Goal: Information Seeking & Learning: Learn about a topic

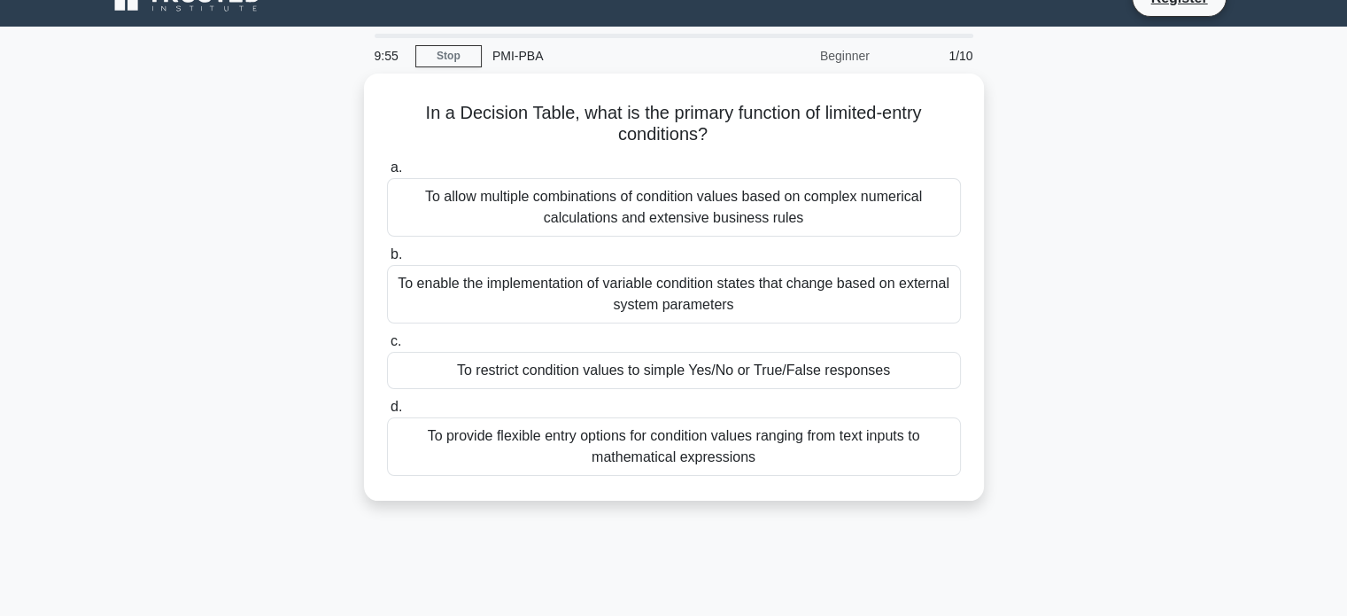
scroll to position [32, 0]
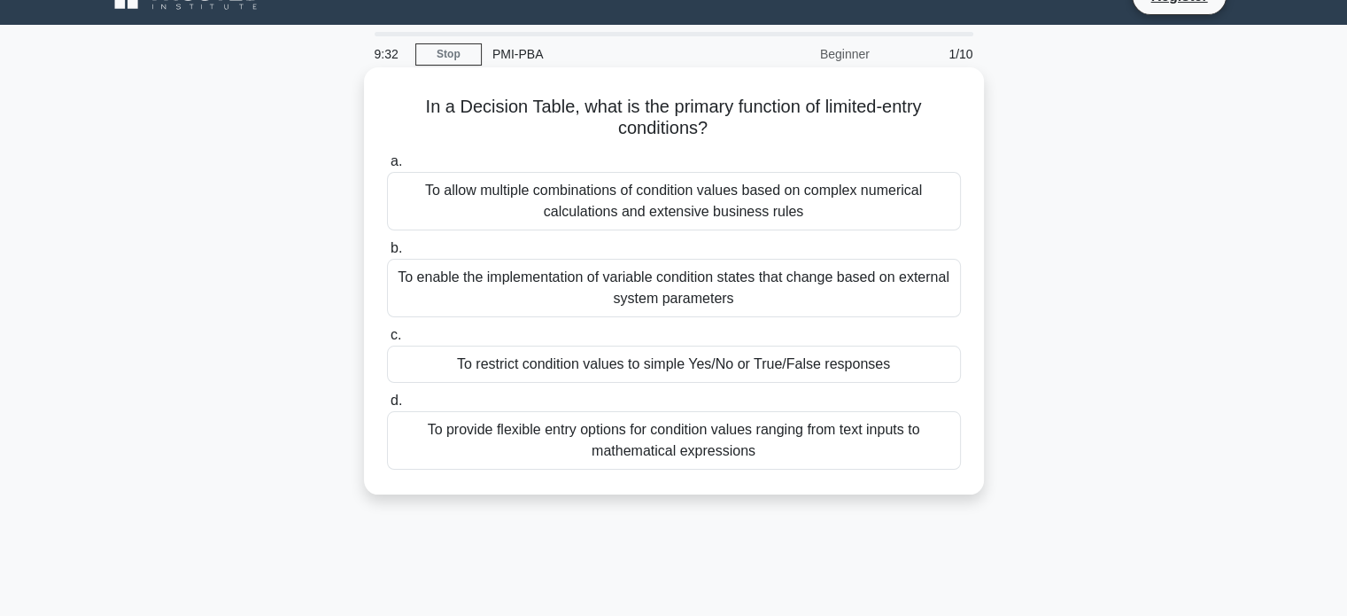
click at [685, 280] on div "To enable the implementation of variable condition states that change based on …" at bounding box center [674, 288] width 574 height 58
click at [387, 254] on input "b. To enable the implementation of variable condition states that change based …" at bounding box center [387, 249] width 0 height 12
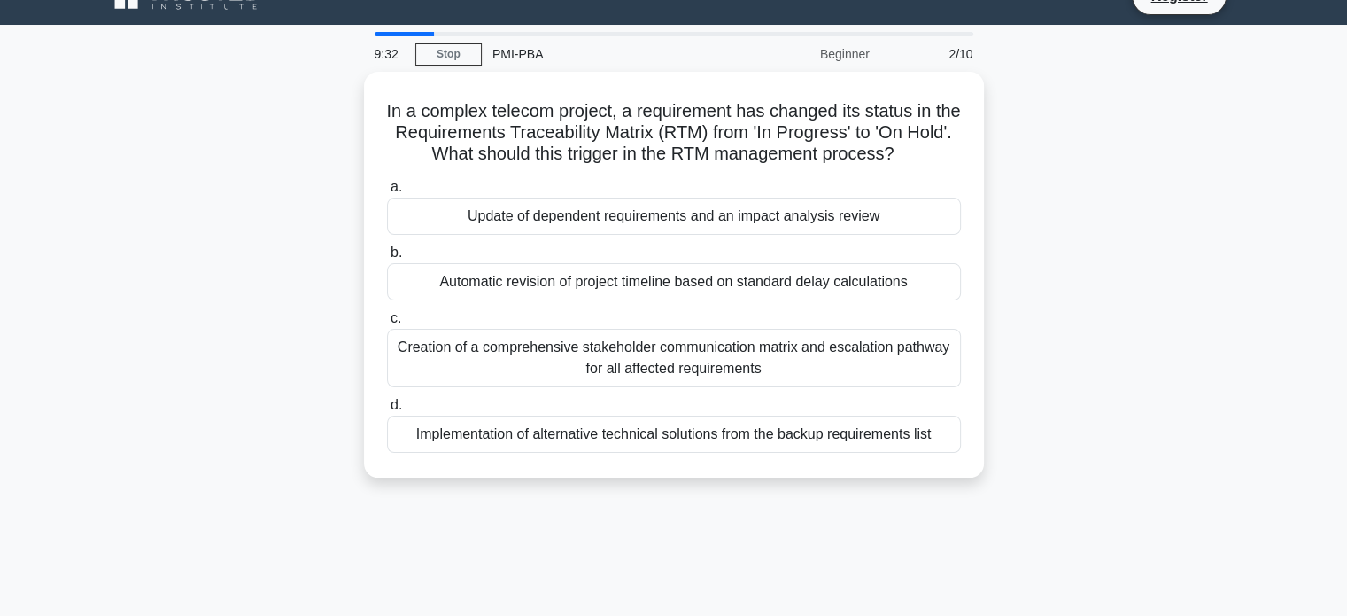
scroll to position [0, 0]
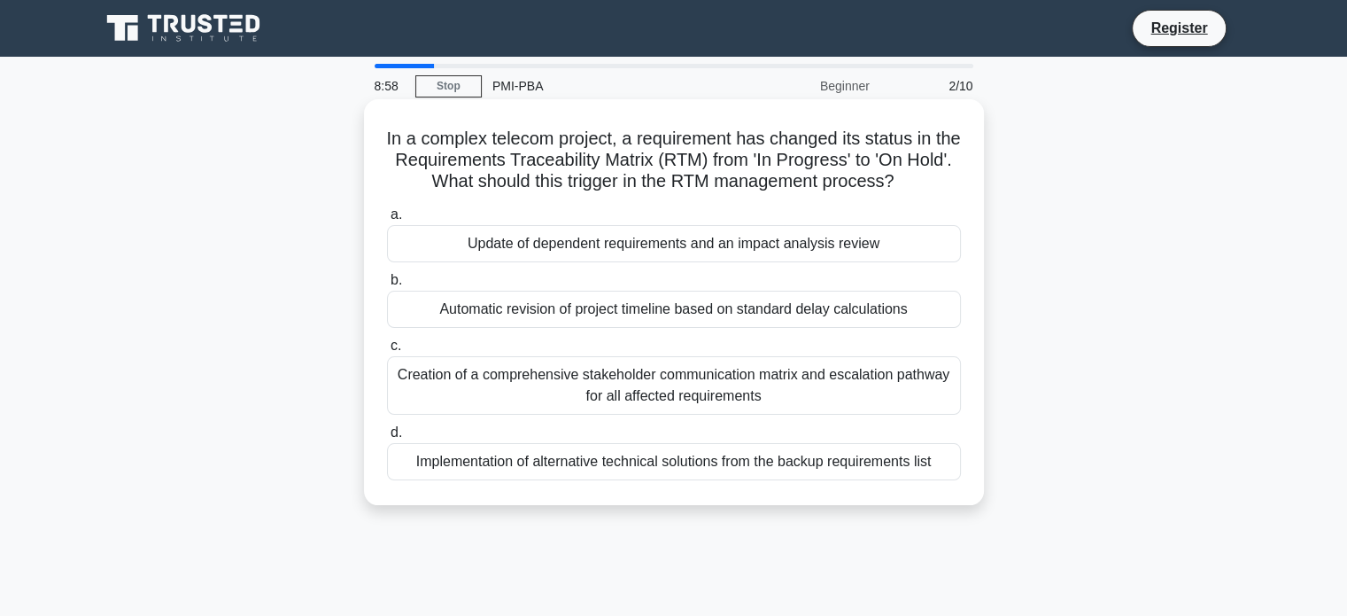
click at [717, 314] on div "Automatic revision of project timeline based on standard delay calculations" at bounding box center [674, 309] width 574 height 37
click at [387, 286] on input "b. Automatic revision of project timeline based on standard delay calculations" at bounding box center [387, 281] width 0 height 12
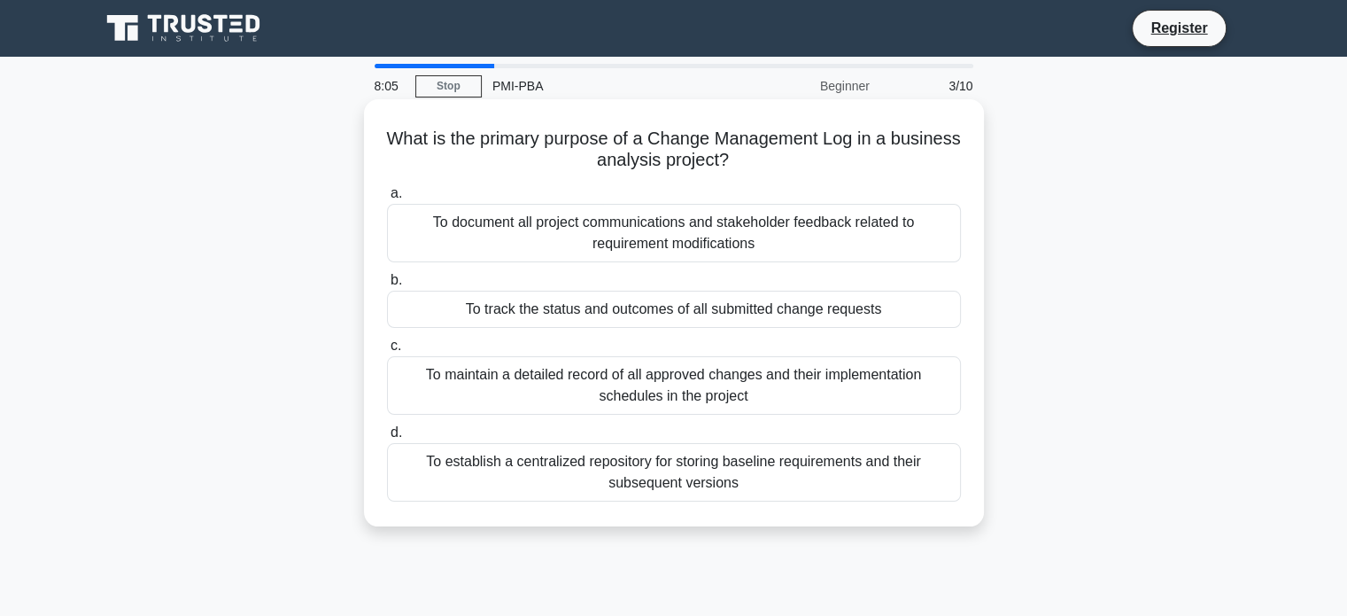
click at [658, 470] on div "To establish a centralized repository for storing baseline requirements and the…" at bounding box center [674, 472] width 574 height 58
click at [387, 438] on input "d. To establish a centralized repository for storing baseline requirements and …" at bounding box center [387, 433] width 0 height 12
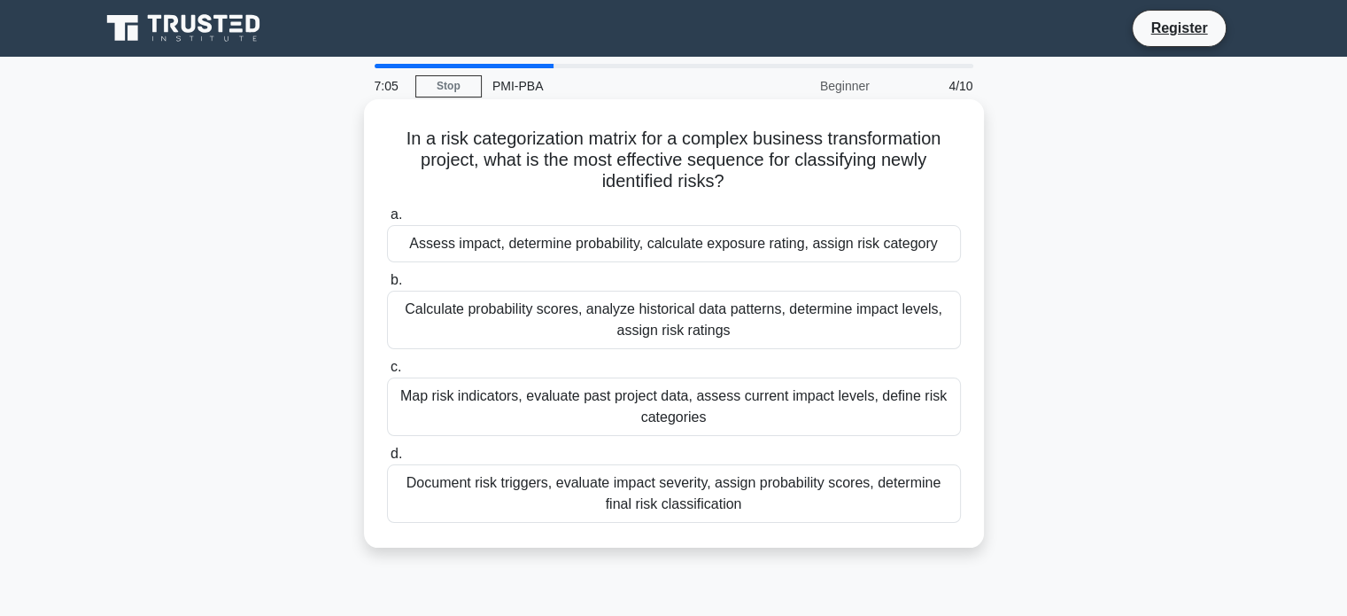
click at [682, 503] on div "Document risk triggers, evaluate impact severity, assign probability scores, de…" at bounding box center [674, 493] width 574 height 58
click at [387, 460] on input "d. Document risk triggers, evaluate impact severity, assign probability scores,…" at bounding box center [387, 454] width 0 height 12
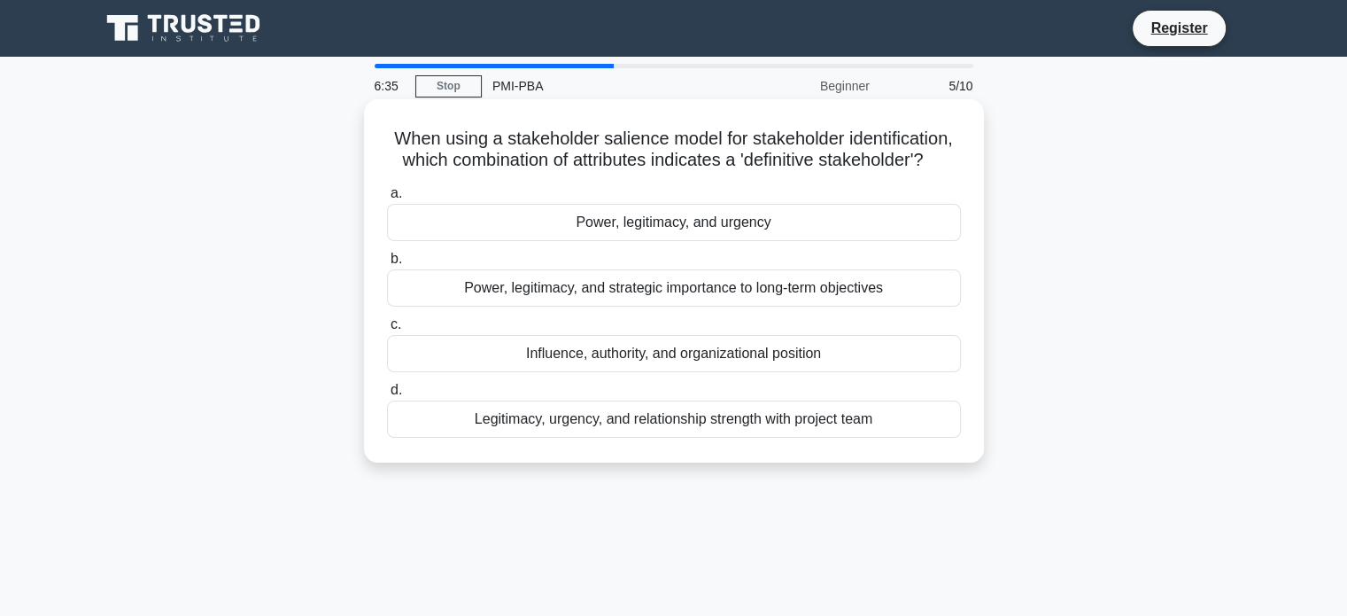
click at [780, 360] on div "Influence, authority, and organizational position" at bounding box center [674, 353] width 574 height 37
click at [387, 330] on input "c. Influence, authority, and organizational position" at bounding box center [387, 325] width 0 height 12
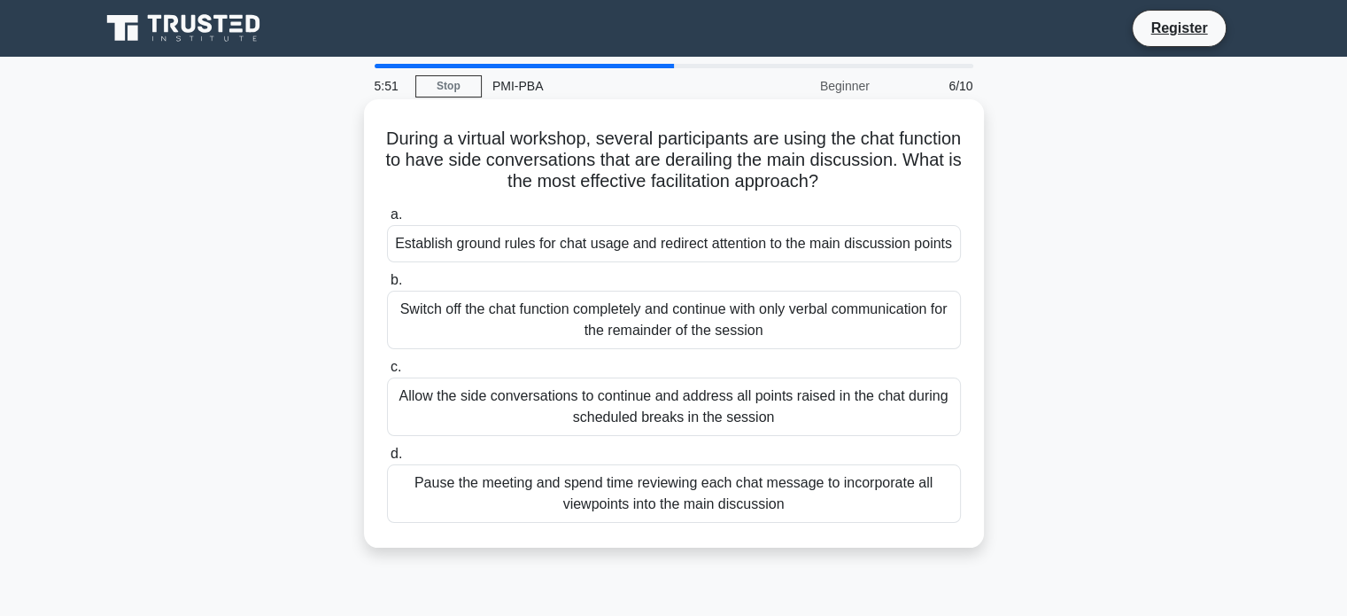
click at [677, 399] on div "Allow the side conversations to continue and address all points raised in the c…" at bounding box center [674, 406] width 574 height 58
click at [387, 373] on input "c. Allow the side conversations to continue and address all points raised in th…" at bounding box center [387, 367] width 0 height 12
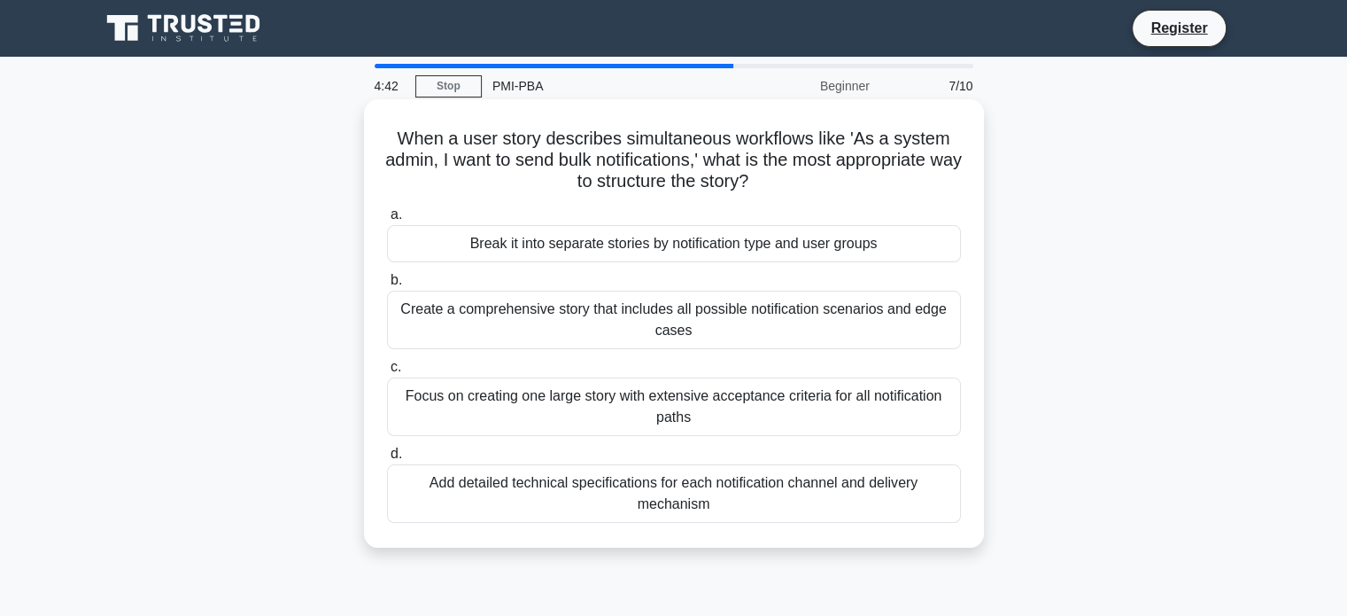
click at [800, 248] on div "Break it into separate stories by notification type and user groups" at bounding box center [674, 243] width 574 height 37
click at [387, 221] on input "a. Break it into separate stories by notification type and user groups" at bounding box center [387, 215] width 0 height 12
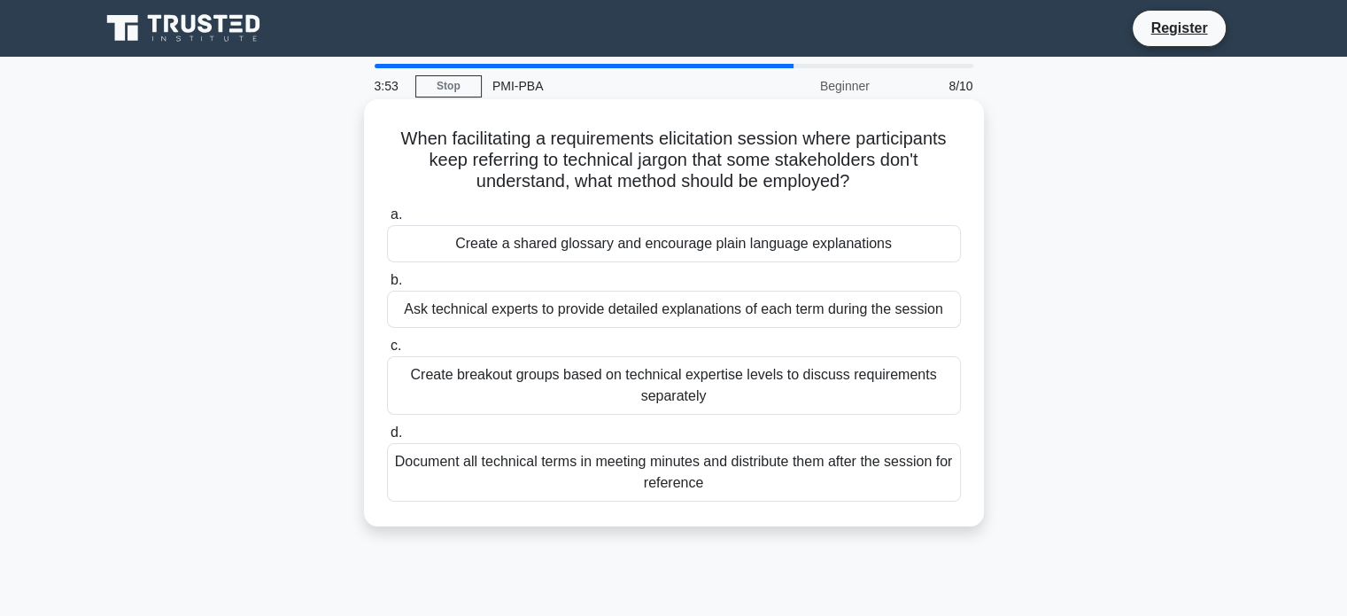
click at [741, 304] on div "Ask technical experts to provide detailed explanations of each term during the …" at bounding box center [674, 309] width 574 height 37
click at [387, 286] on input "b. Ask technical experts to provide detailed explanations of each term during t…" at bounding box center [387, 281] width 0 height 12
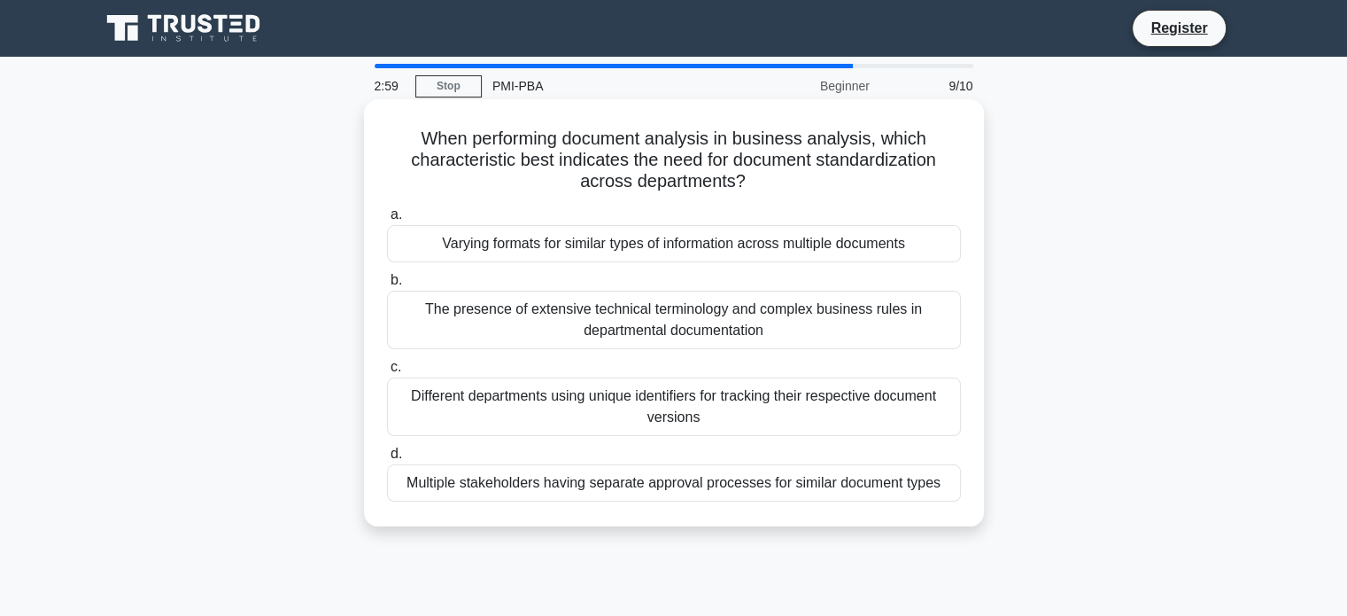
click at [749, 415] on div "Different departments using unique identifiers for tracking their respective do…" at bounding box center [674, 406] width 574 height 58
click at [387, 373] on input "c. Different departments using unique identifiers for tracking their respective…" at bounding box center [387, 367] width 0 height 12
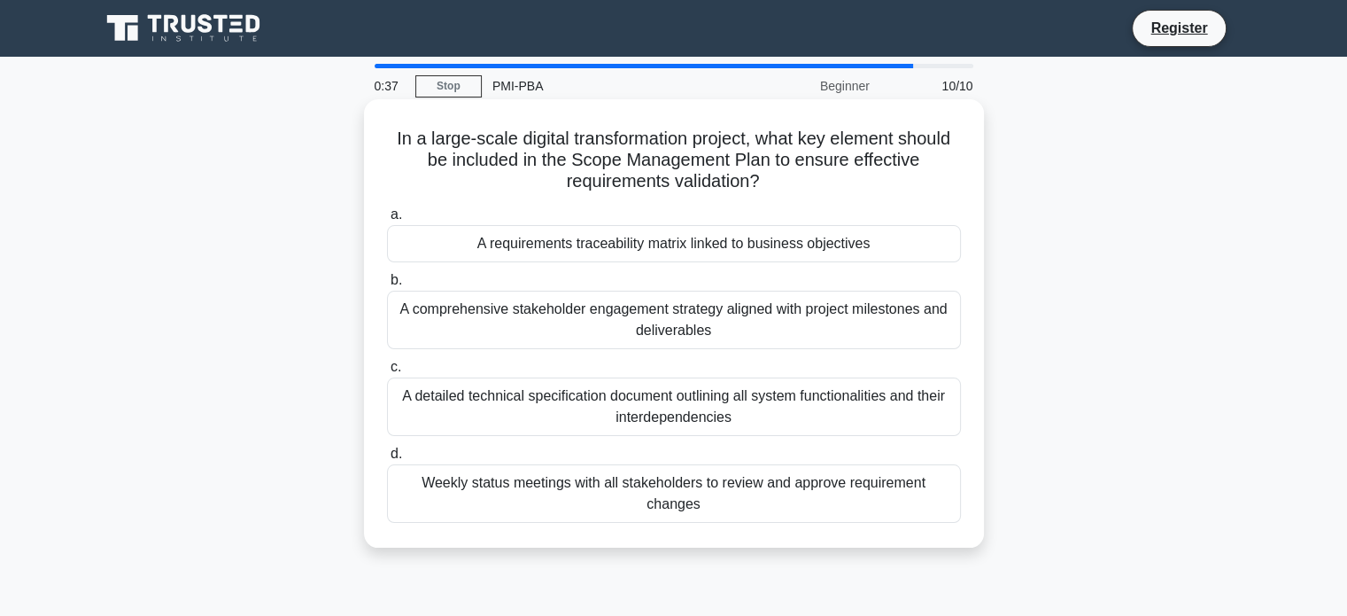
click at [616, 248] on div "A requirements traceability matrix linked to business objectives" at bounding box center [674, 243] width 574 height 37
click at [387, 221] on input "a. A requirements traceability matrix linked to business objectives" at bounding box center [387, 215] width 0 height 12
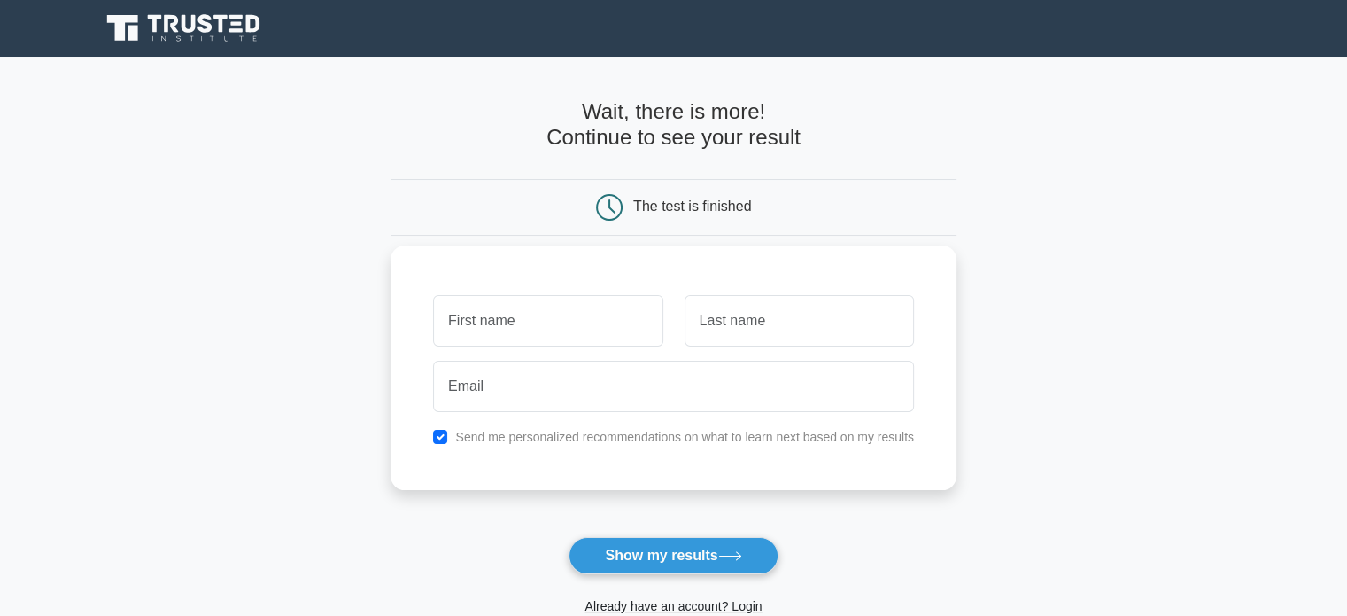
click at [624, 329] on input "text" at bounding box center [547, 320] width 229 height 51
type input "Komali"
click at [736, 327] on input "text" at bounding box center [799, 320] width 229 height 51
type input "THODETY"
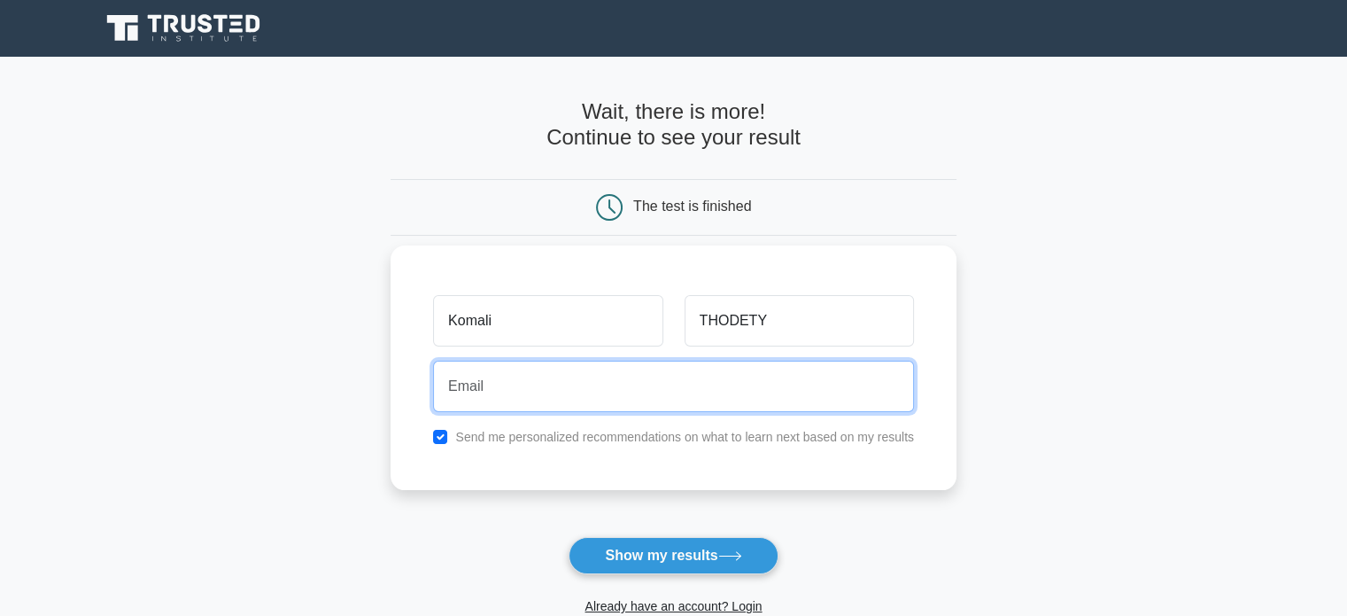
click at [711, 376] on input "email" at bounding box center [673, 386] width 481 height 51
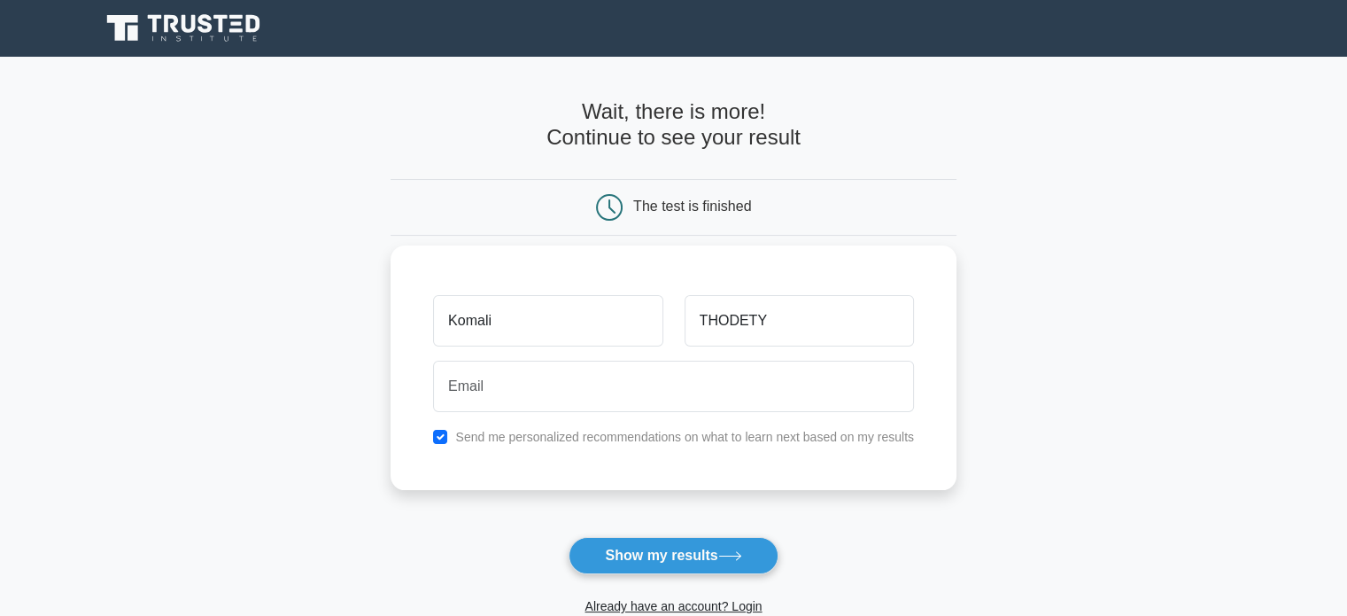
click at [579, 436] on label "Send me personalized recommendations on what to learn next based on my results" at bounding box center [684, 437] width 459 height 14
click at [437, 434] on input "checkbox" at bounding box center [440, 437] width 14 height 14
checkbox input "false"
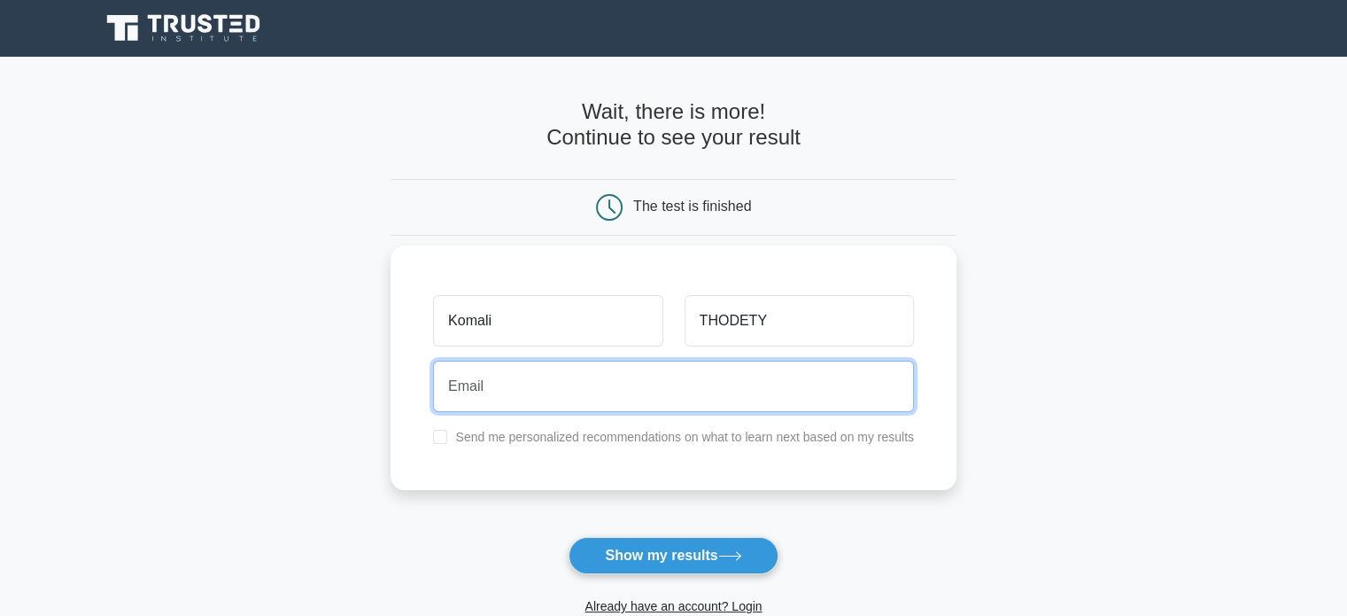
click at [486, 400] on input "email" at bounding box center [673, 386] width 481 height 51
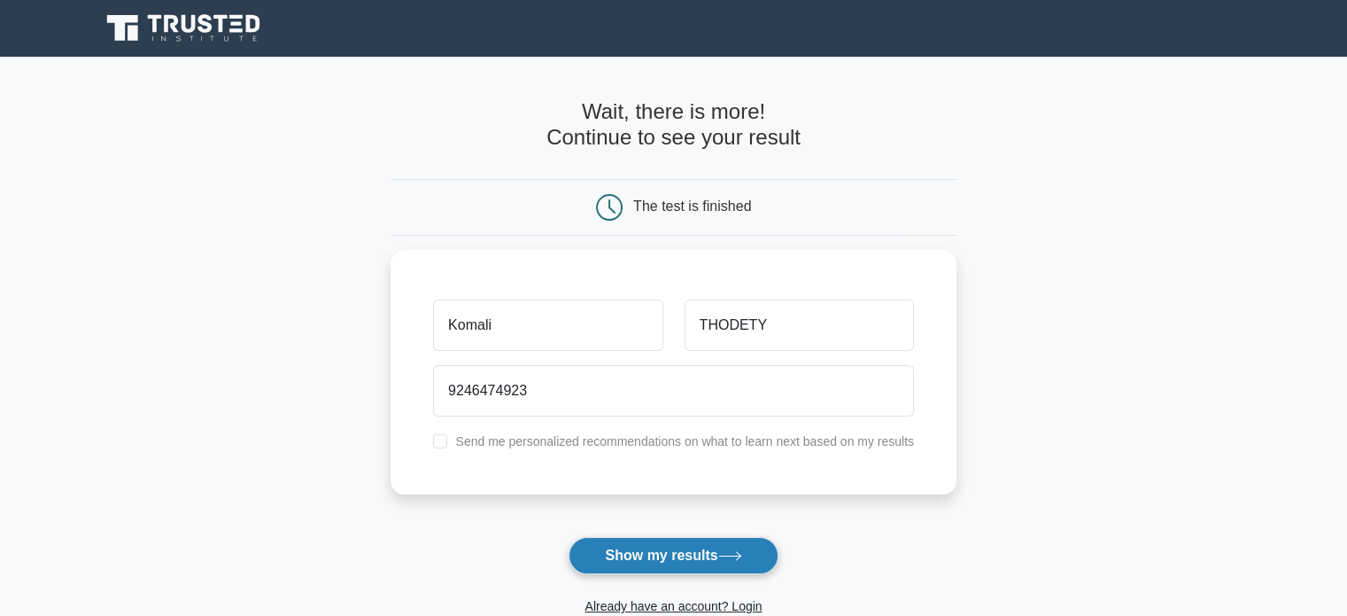
click at [670, 570] on button "Show my results" at bounding box center [673, 555] width 209 height 37
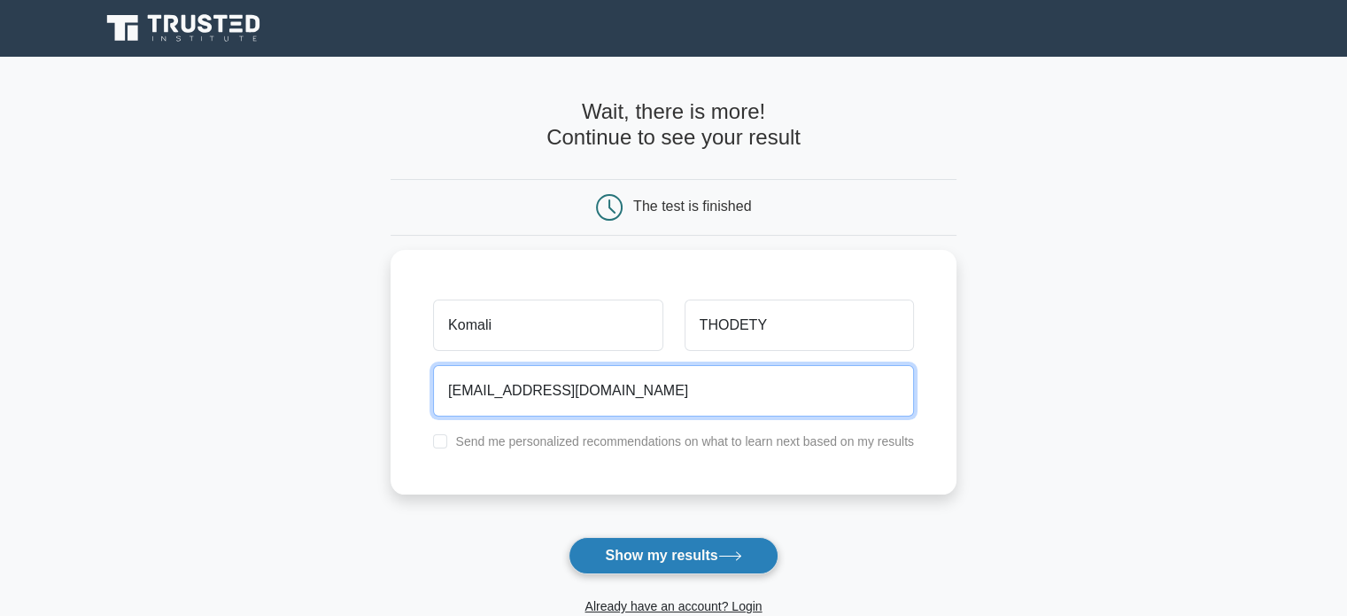
type input "9246474923@gmail.com"
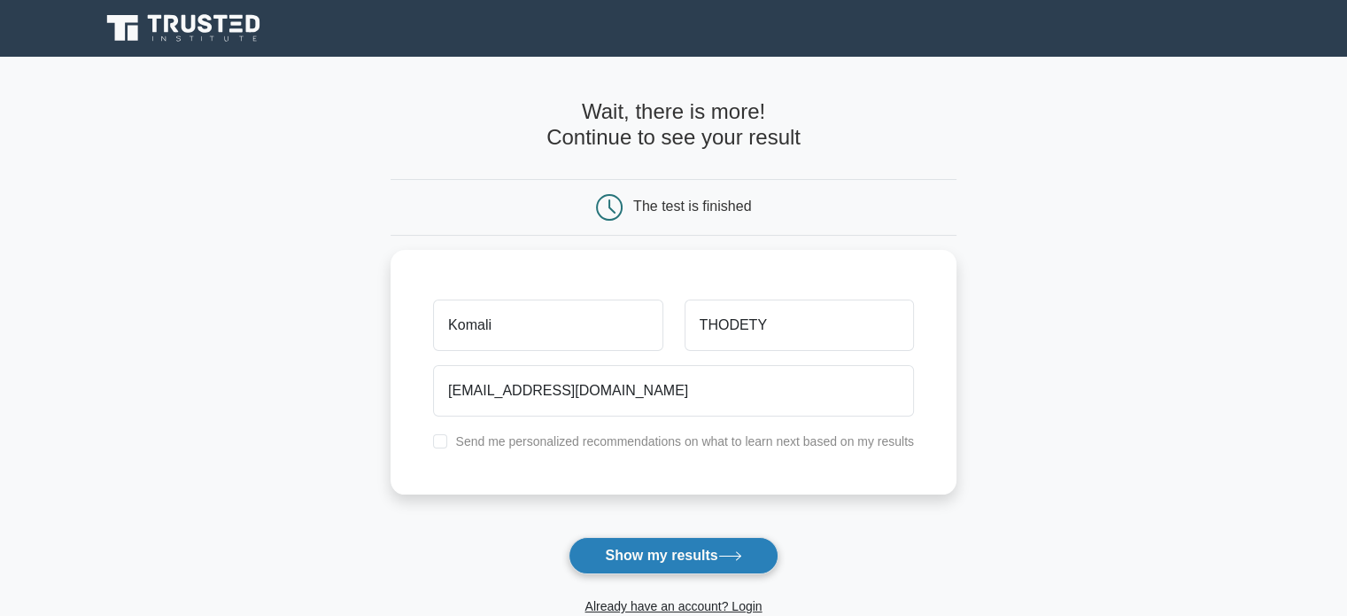
click at [657, 546] on button "Show my results" at bounding box center [673, 555] width 209 height 37
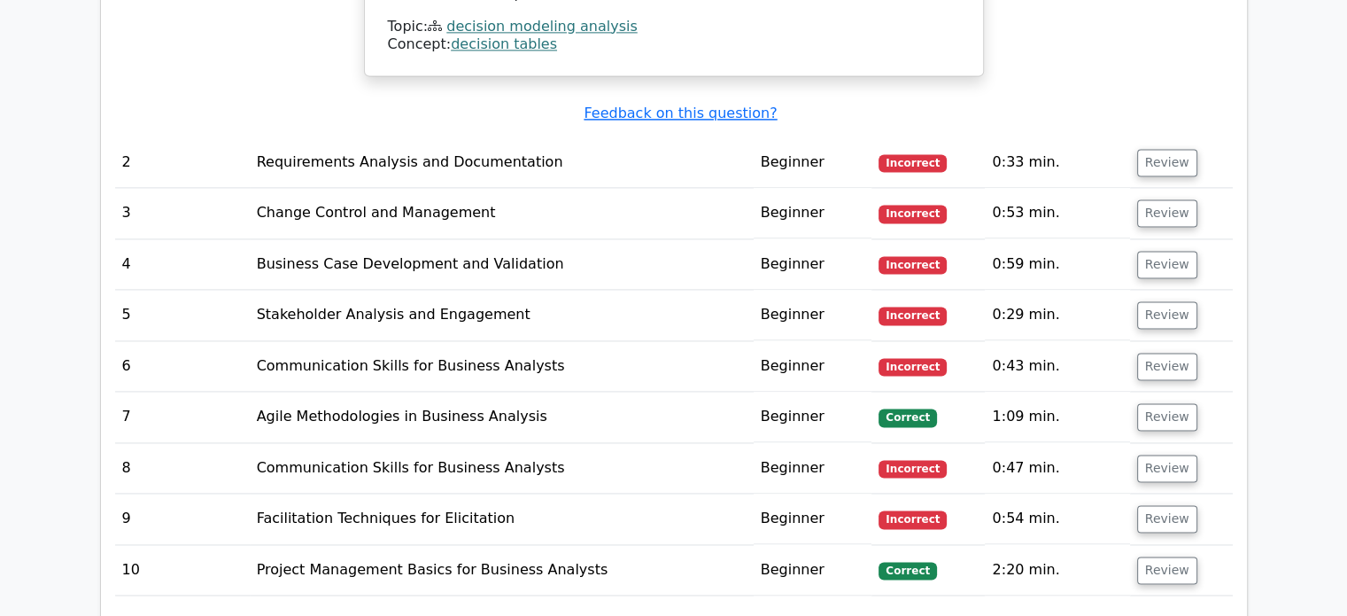
scroll to position [2535, 0]
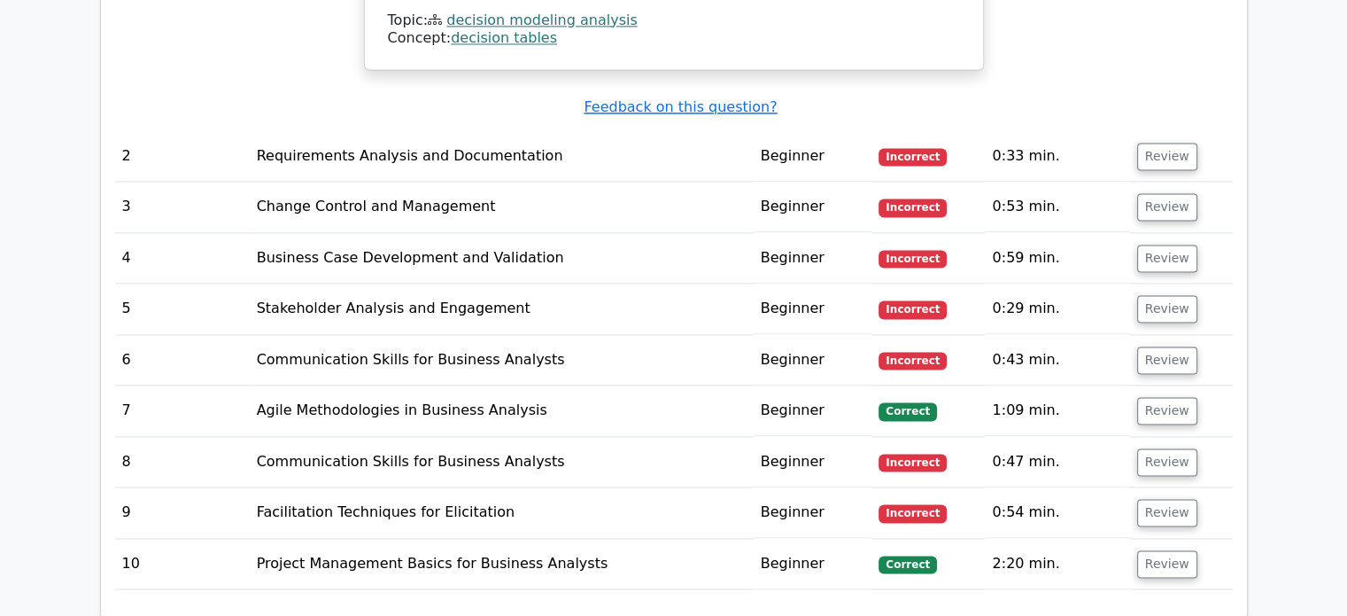
click at [508, 131] on td "Requirements Analysis and Documentation" at bounding box center [502, 156] width 504 height 50
click at [1167, 143] on button "Review" at bounding box center [1167, 156] width 60 height 27
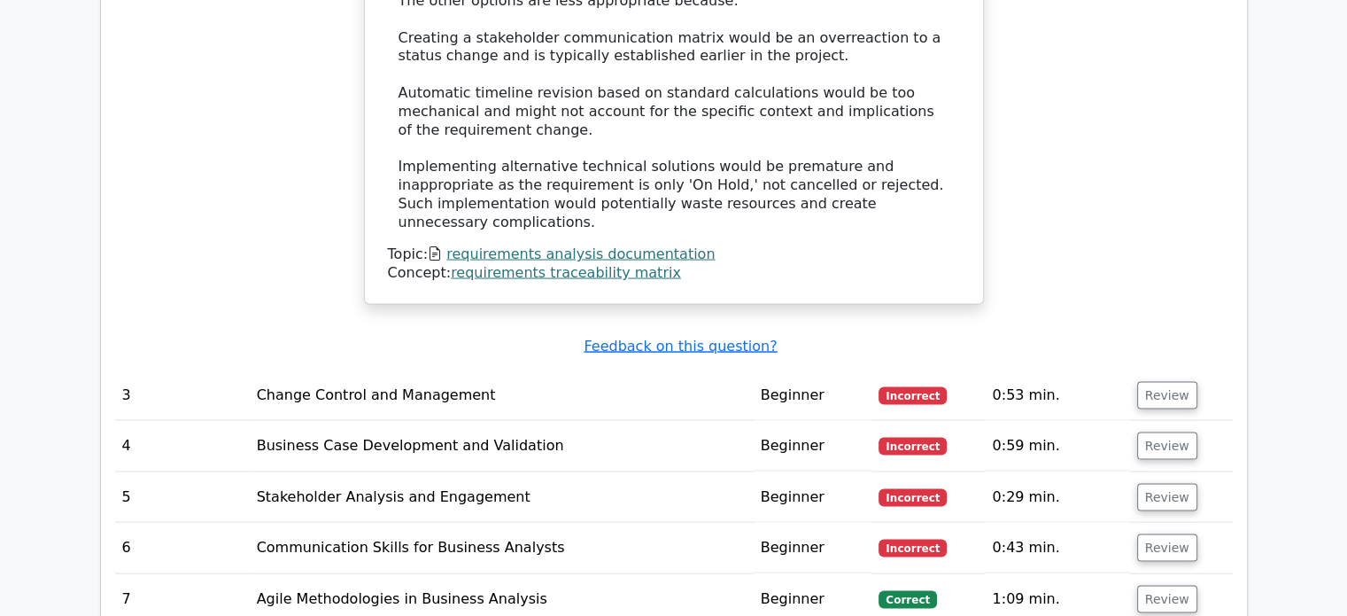
scroll to position [3369, 0]
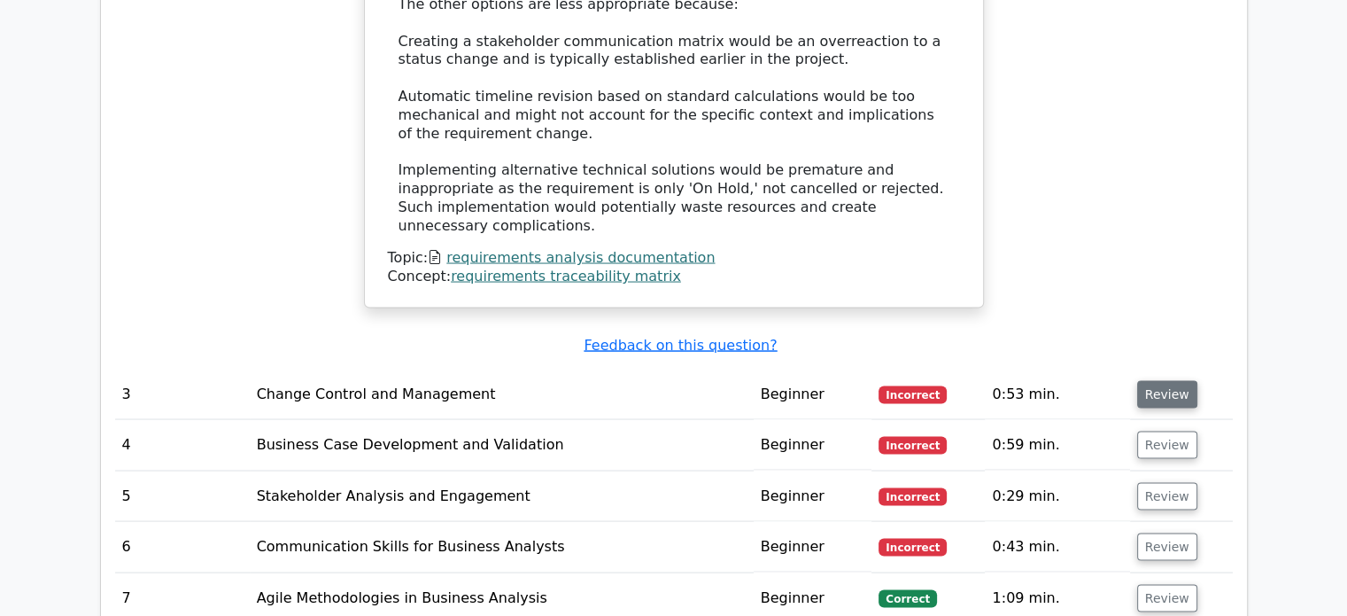
click at [1156, 381] on button "Review" at bounding box center [1167, 394] width 60 height 27
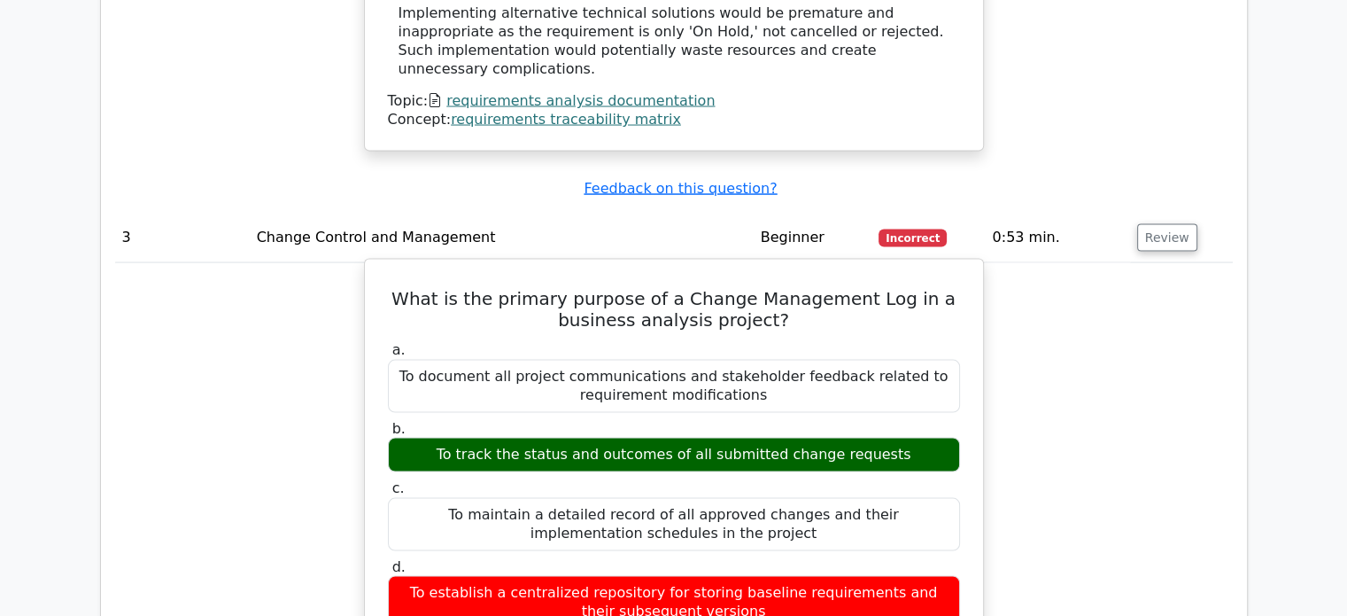
scroll to position [3525, 0]
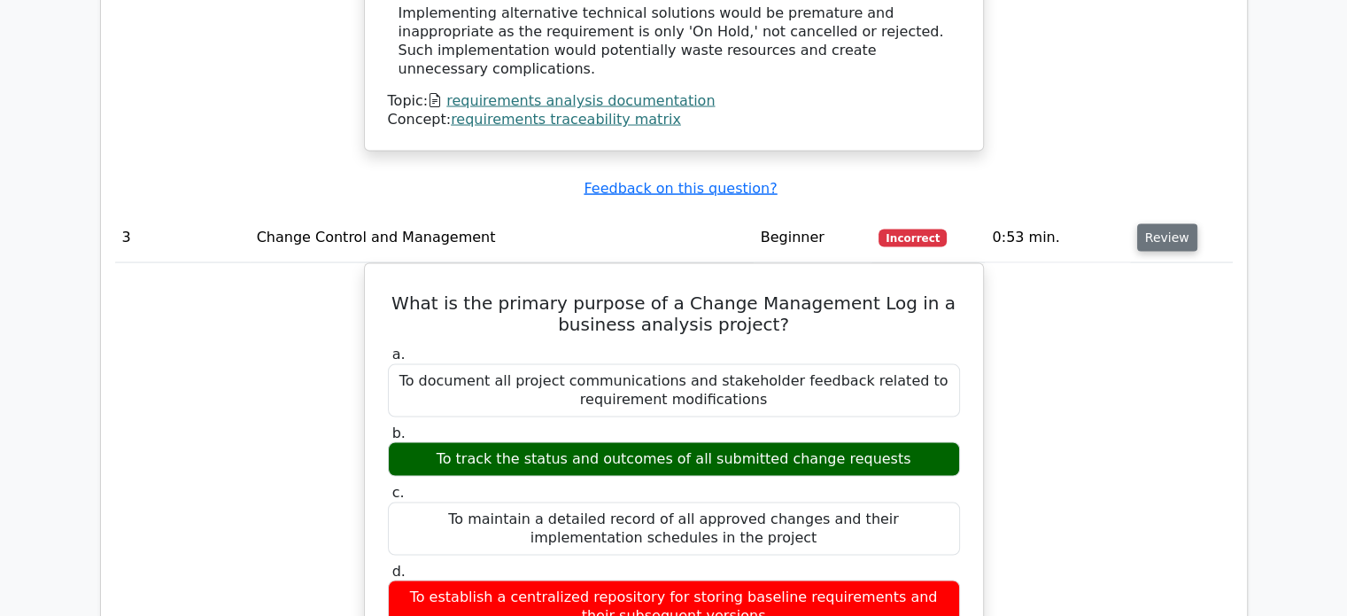
click at [1166, 224] on button "Review" at bounding box center [1167, 237] width 60 height 27
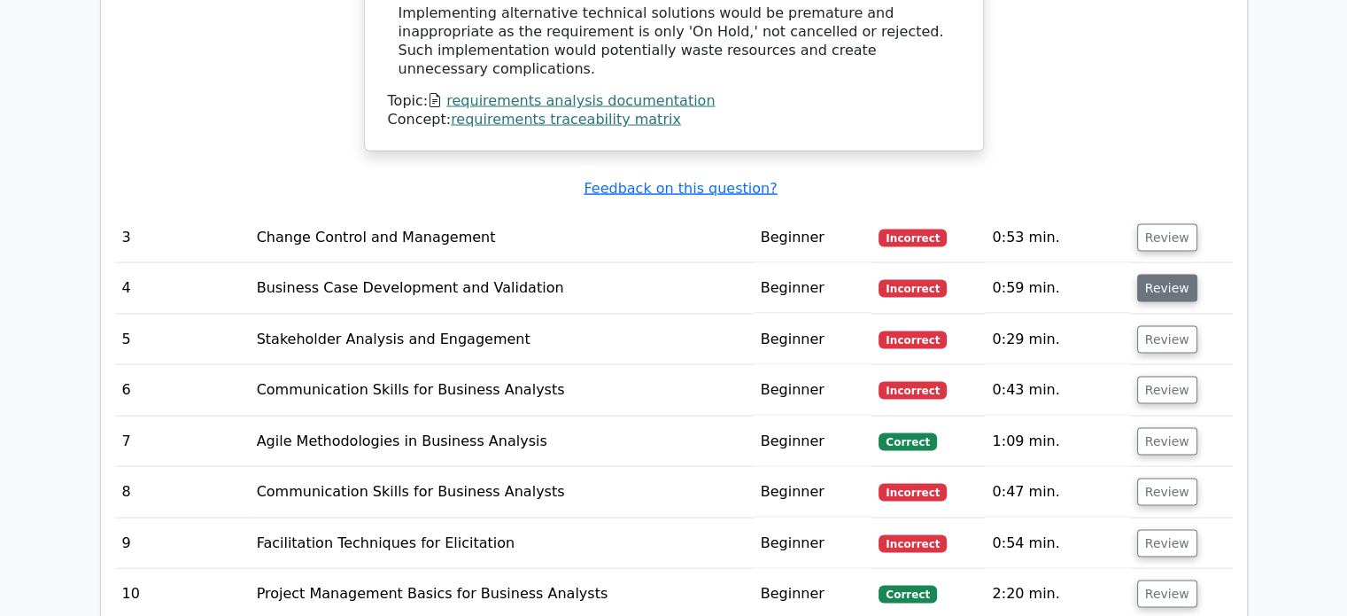
click at [1166, 275] on button "Review" at bounding box center [1167, 288] width 60 height 27
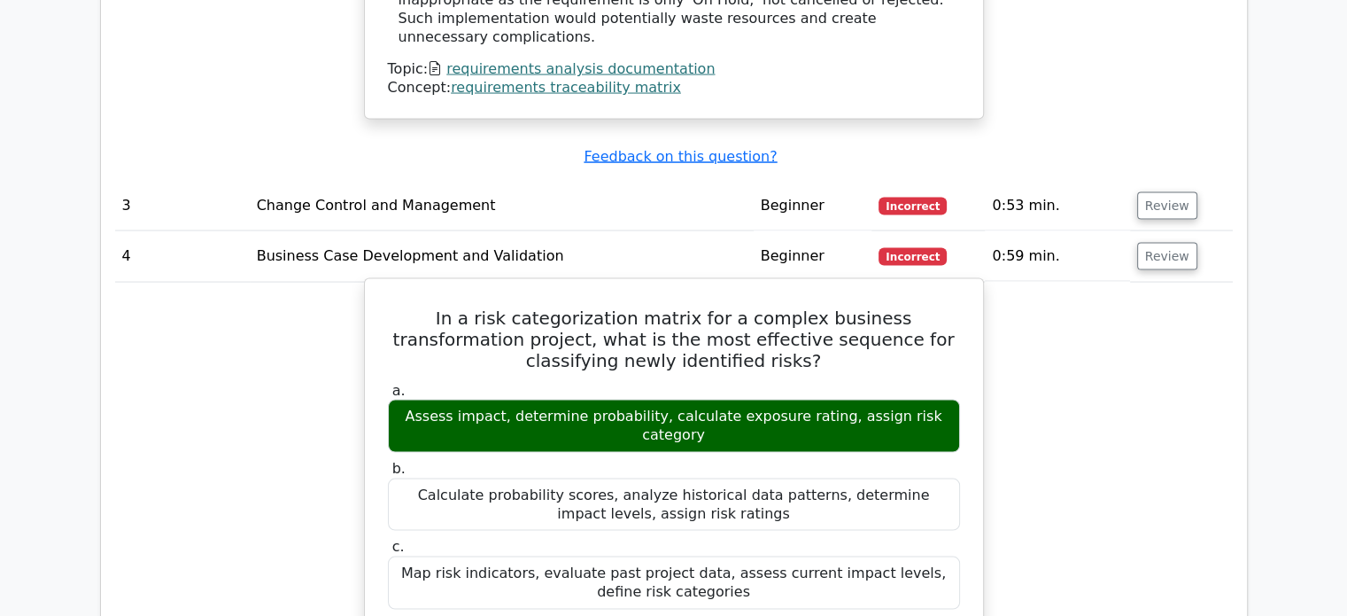
scroll to position [3559, 0]
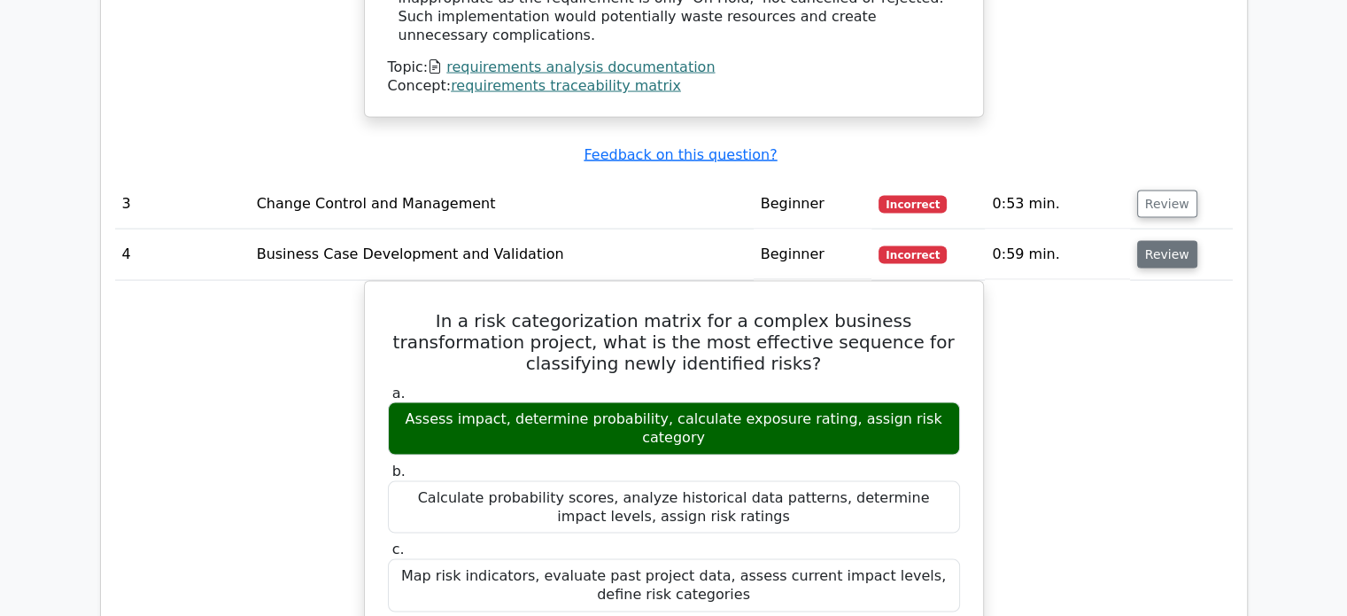
click at [1160, 241] on button "Review" at bounding box center [1167, 254] width 60 height 27
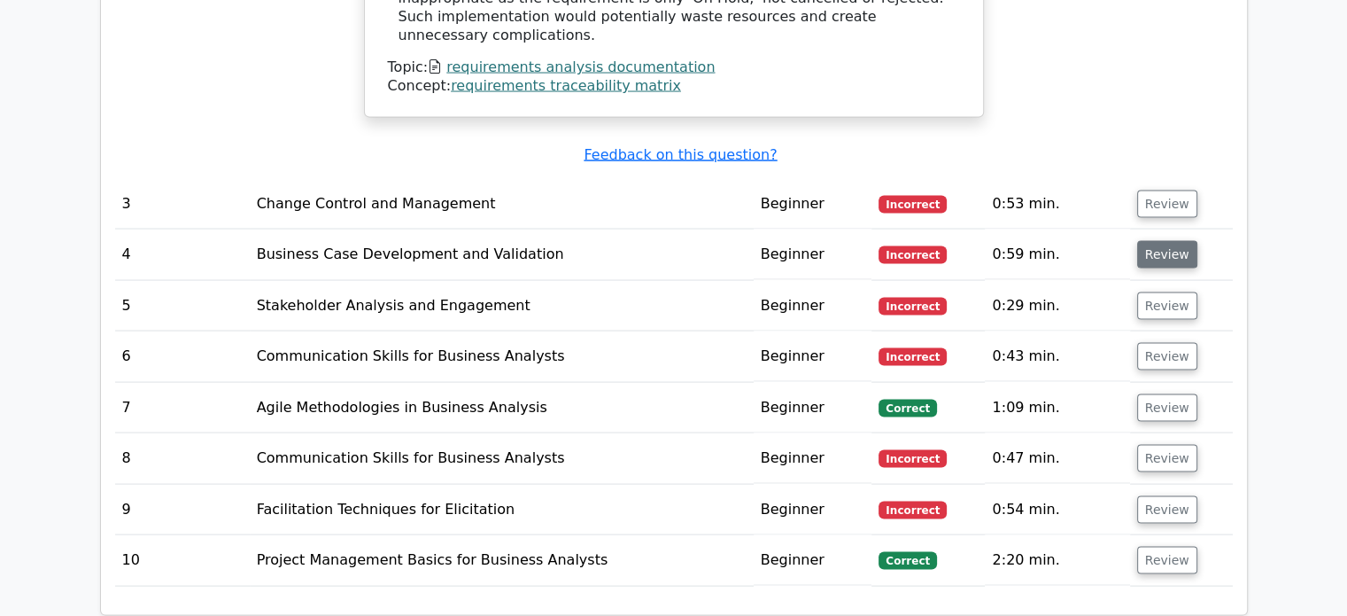
click at [1160, 241] on button "Review" at bounding box center [1167, 254] width 60 height 27
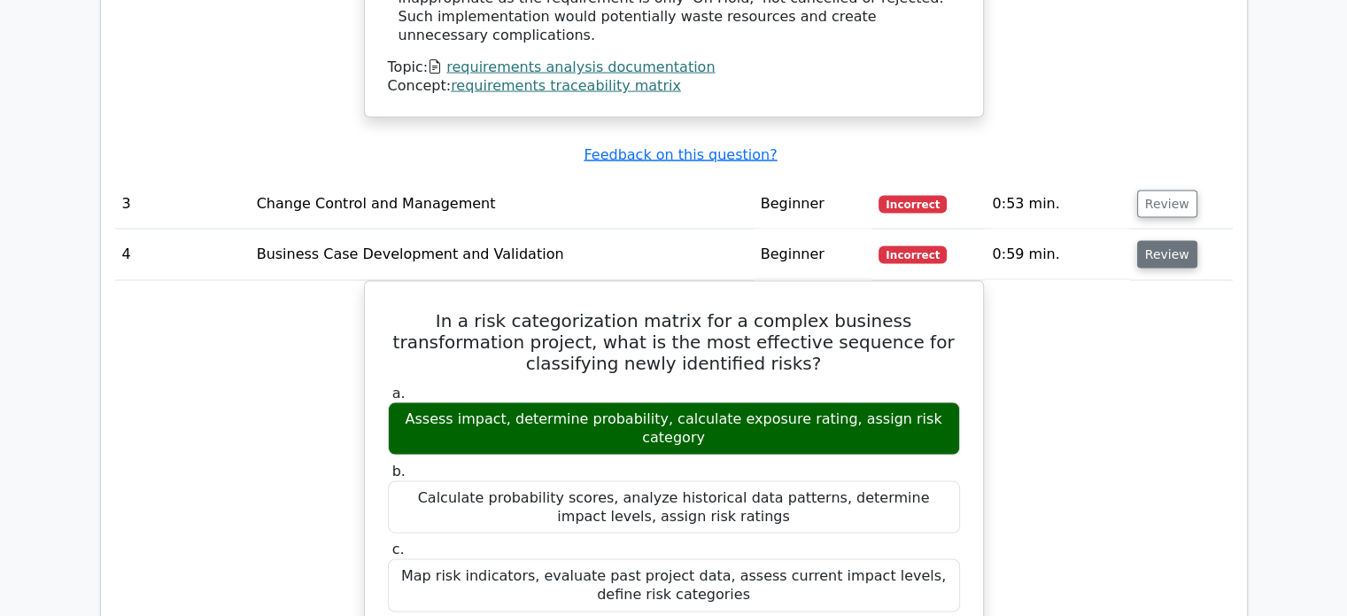
click at [1160, 241] on button "Review" at bounding box center [1167, 254] width 60 height 27
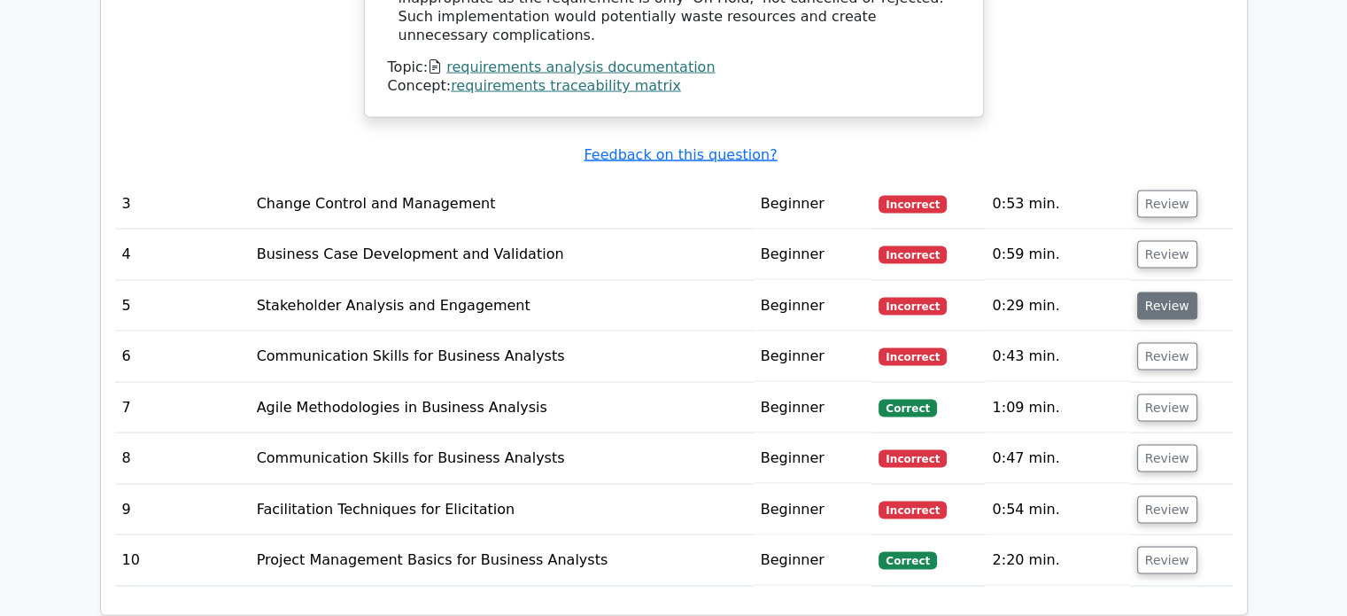
click at [1163, 292] on button "Review" at bounding box center [1167, 305] width 60 height 27
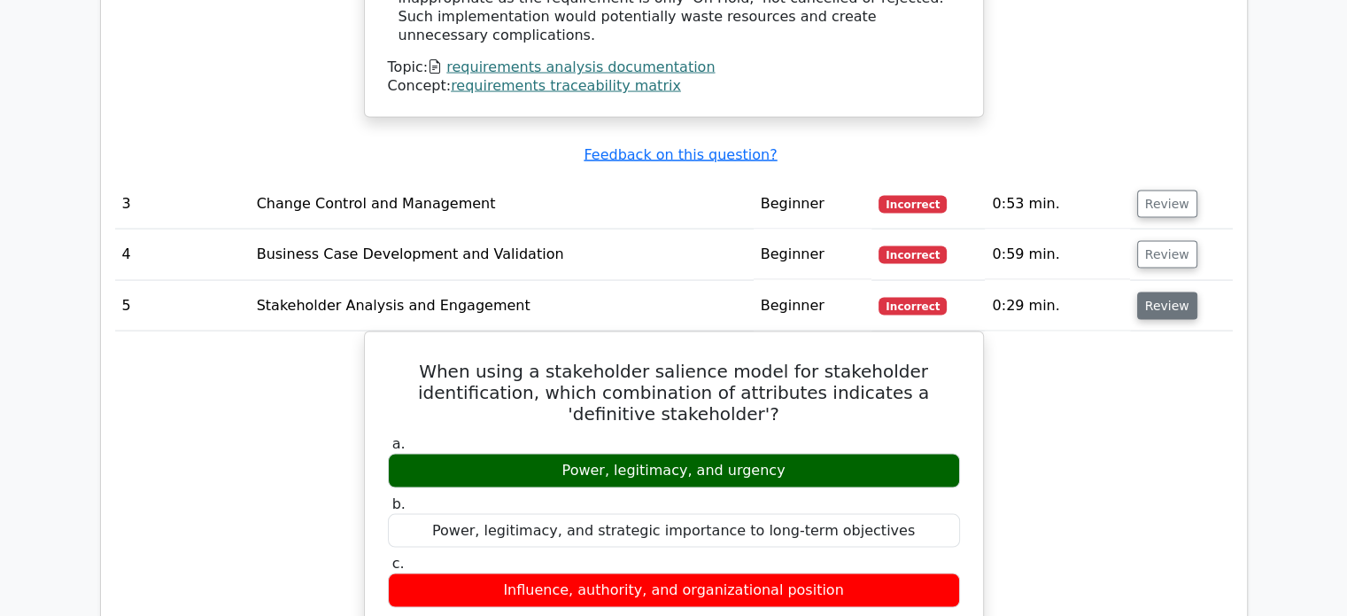
click at [1163, 292] on button "Review" at bounding box center [1167, 305] width 60 height 27
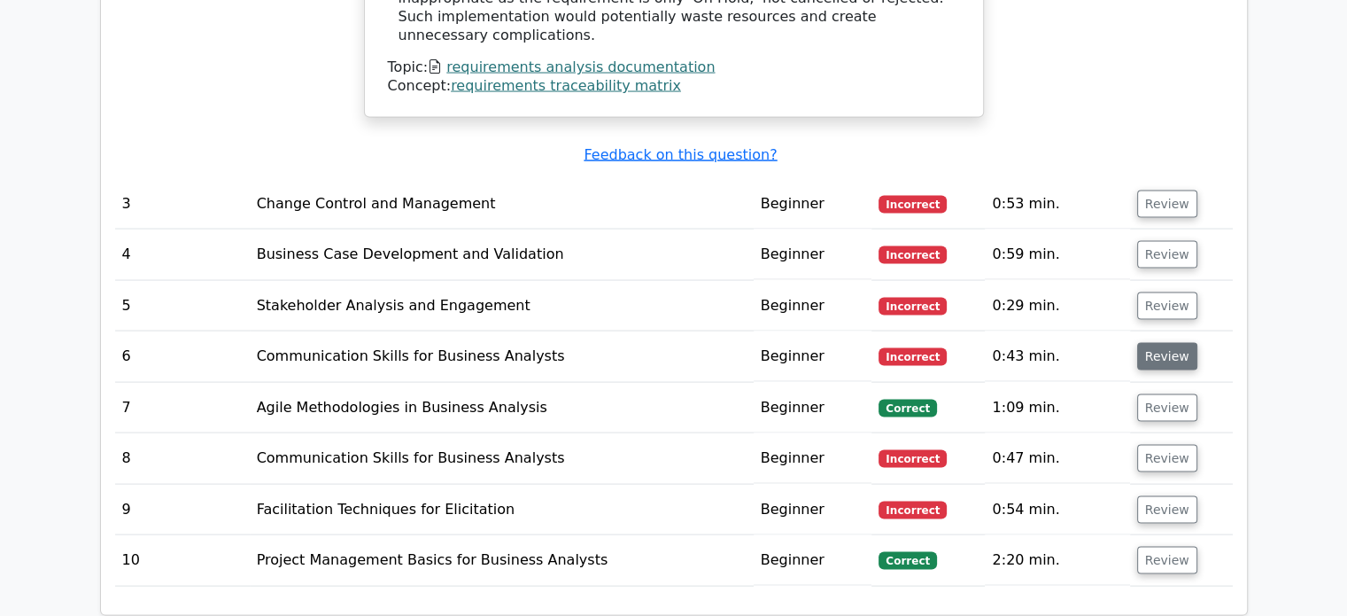
click at [1163, 343] on button "Review" at bounding box center [1167, 356] width 60 height 27
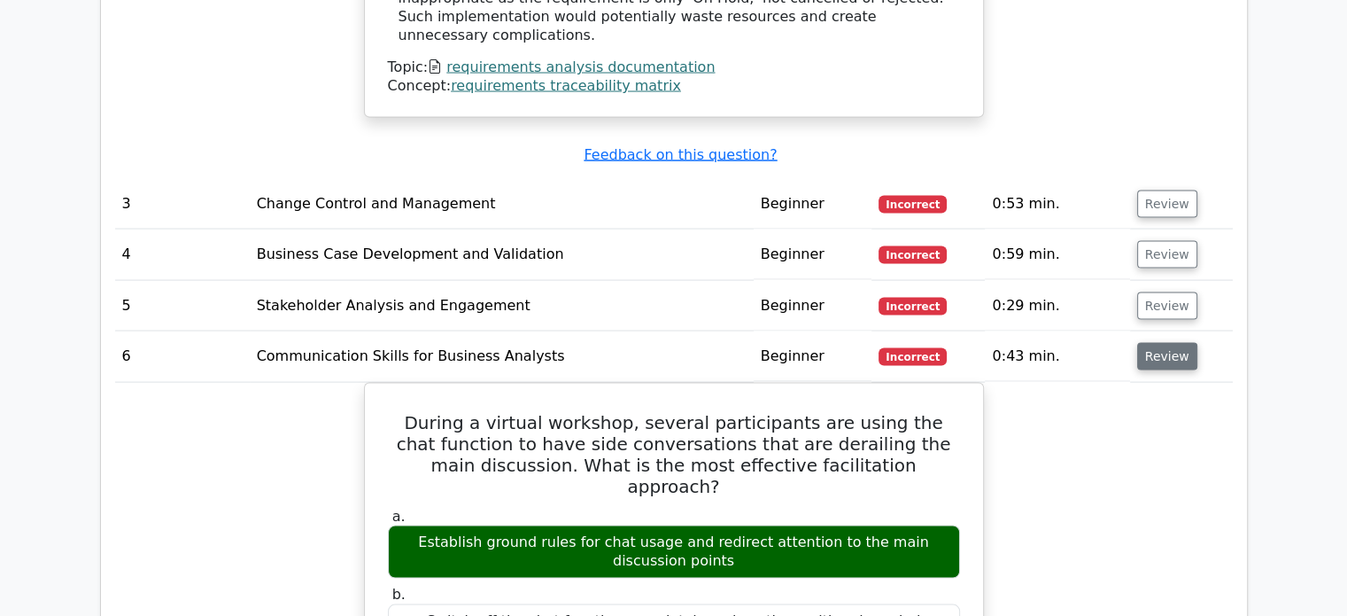
click at [1161, 343] on button "Review" at bounding box center [1167, 356] width 60 height 27
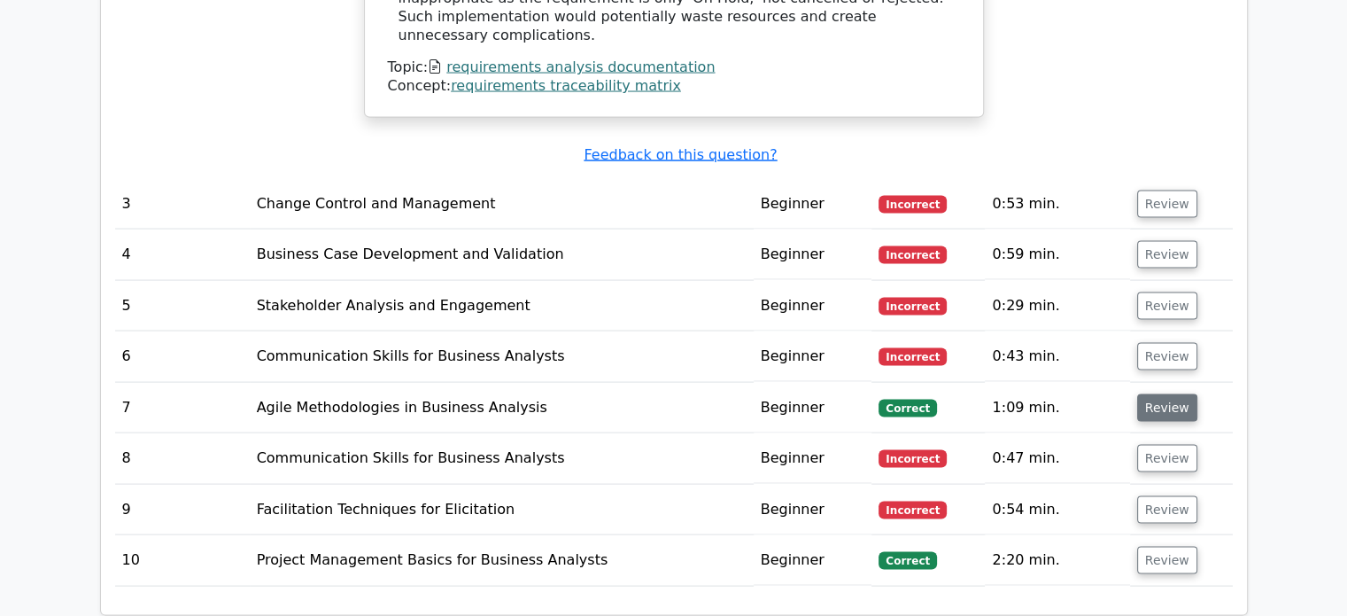
click at [1152, 394] on button "Review" at bounding box center [1167, 407] width 60 height 27
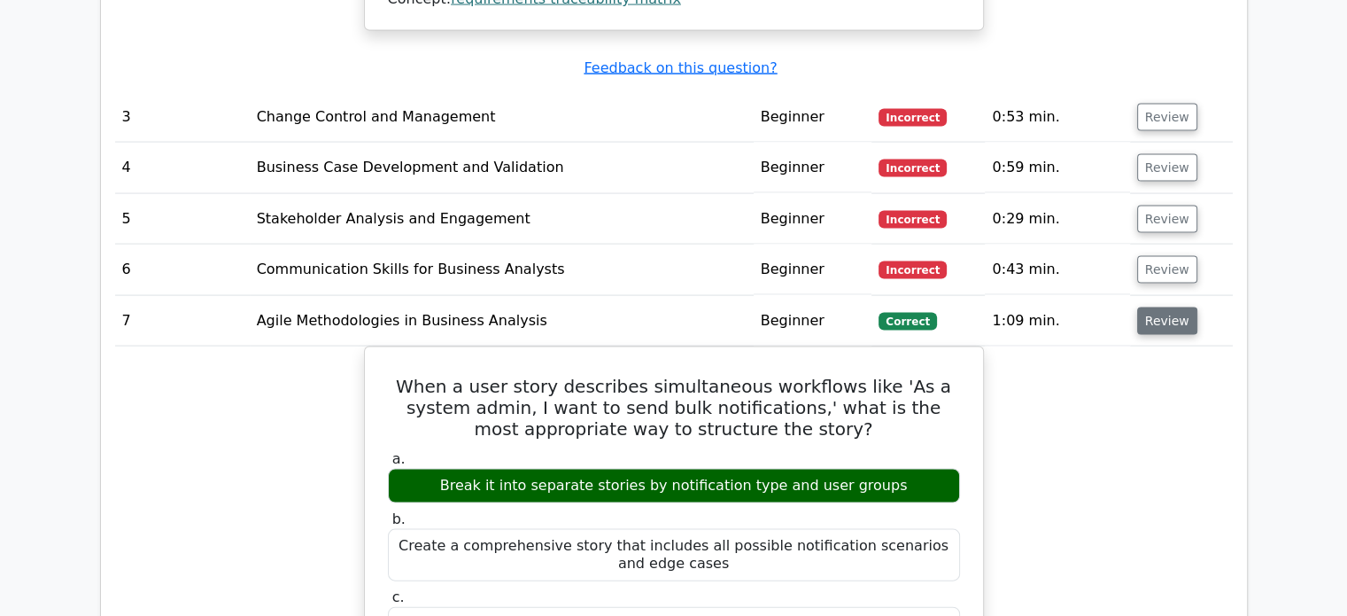
scroll to position [3648, 0]
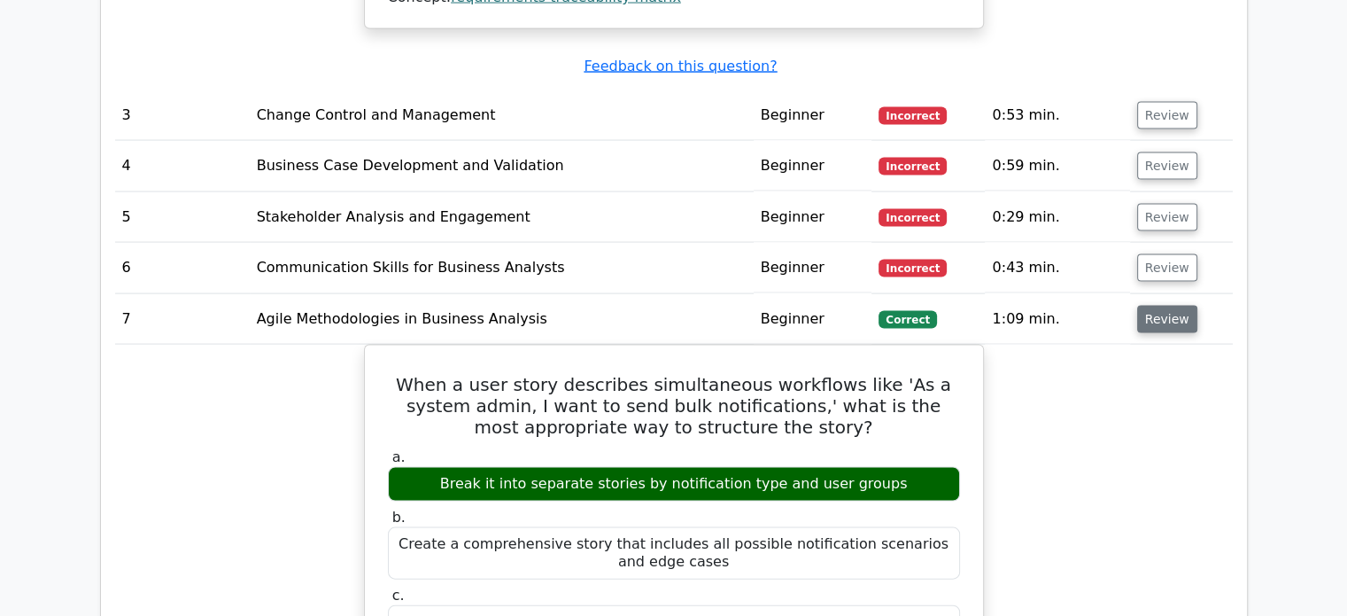
click at [1157, 306] on button "Review" at bounding box center [1167, 319] width 60 height 27
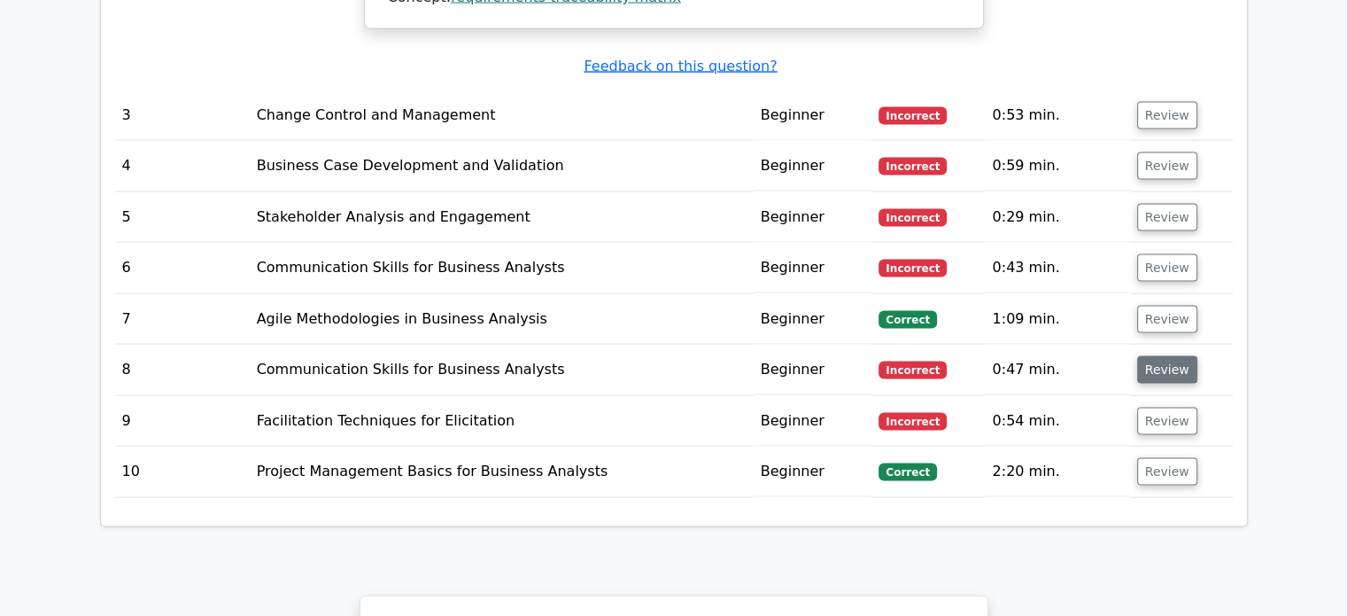
click at [1164, 356] on button "Review" at bounding box center [1167, 369] width 60 height 27
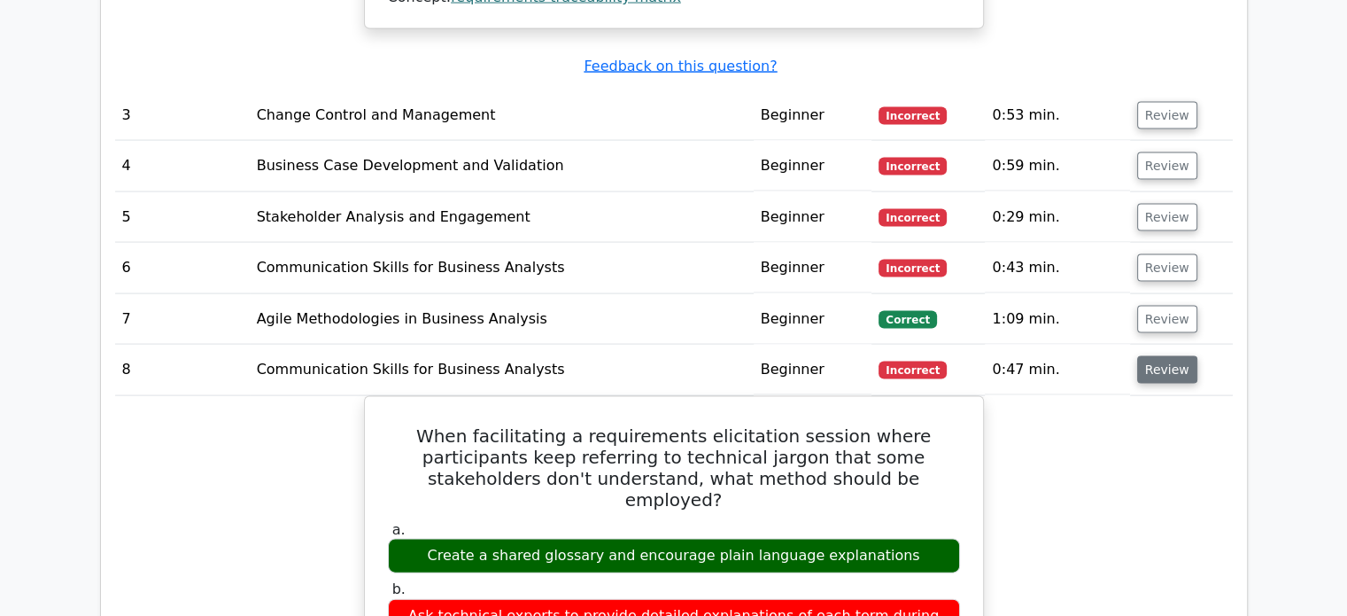
click at [1164, 356] on button "Review" at bounding box center [1167, 369] width 60 height 27
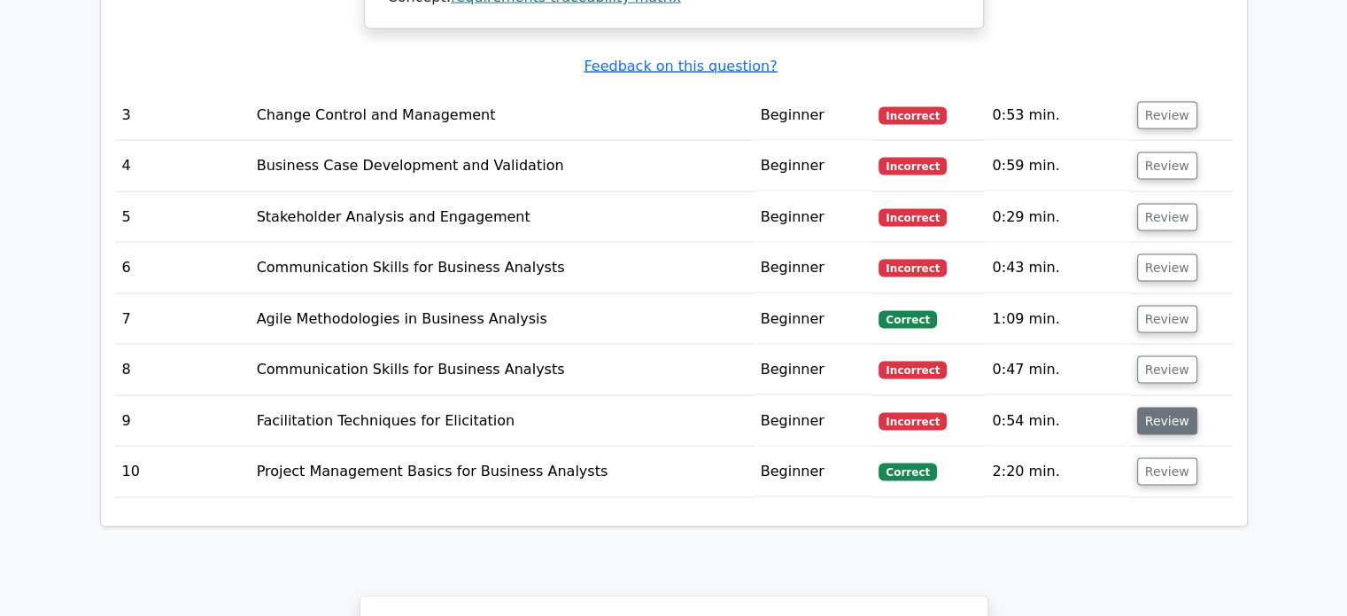
click at [1162, 407] on button "Review" at bounding box center [1167, 420] width 60 height 27
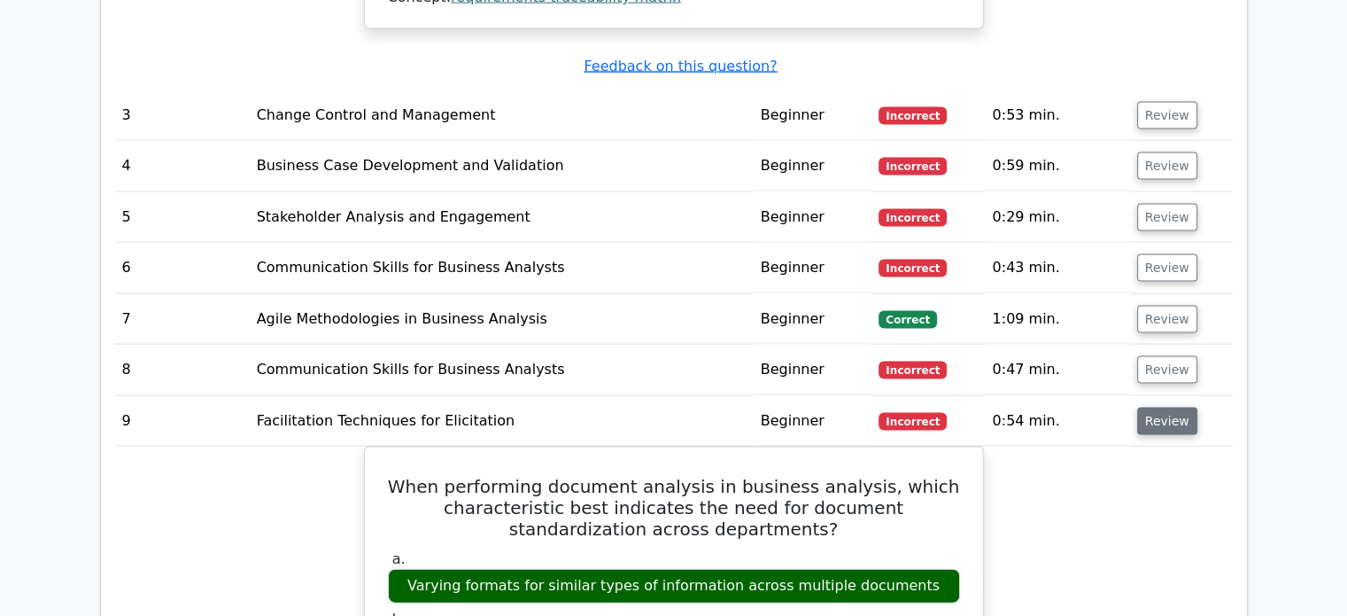
click at [1169, 407] on button "Review" at bounding box center [1167, 420] width 60 height 27
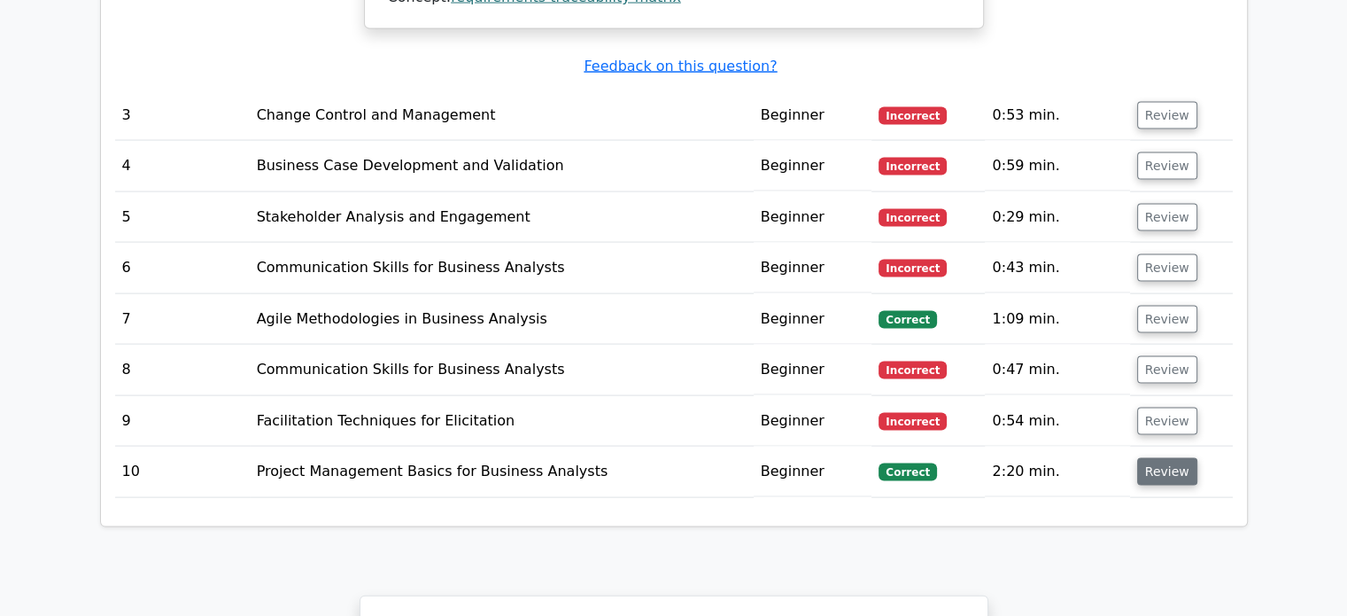
click at [1153, 458] on button "Review" at bounding box center [1167, 471] width 60 height 27
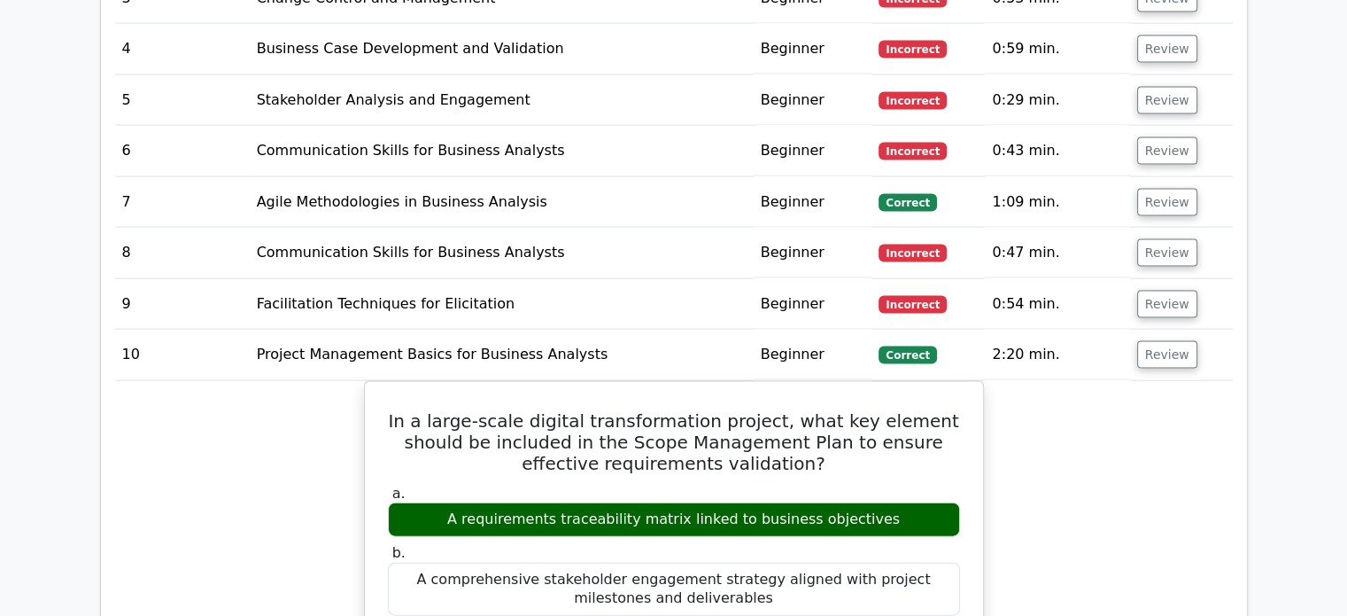
scroll to position [3763, 0]
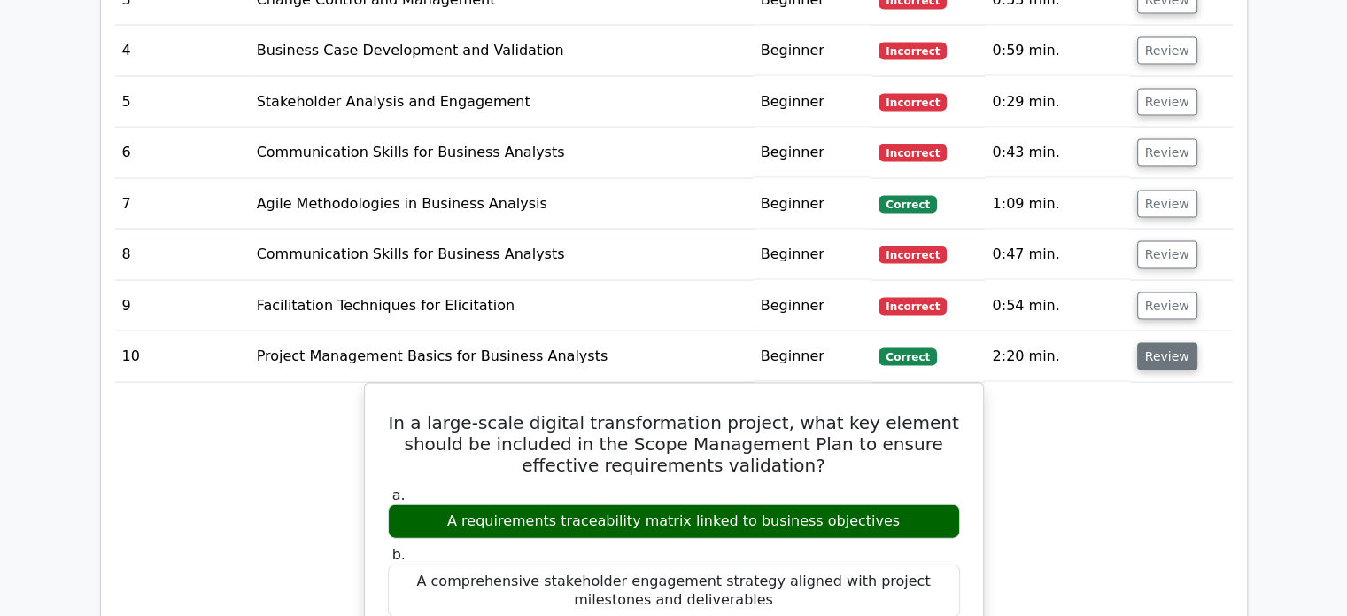
click at [1154, 343] on button "Review" at bounding box center [1167, 356] width 60 height 27
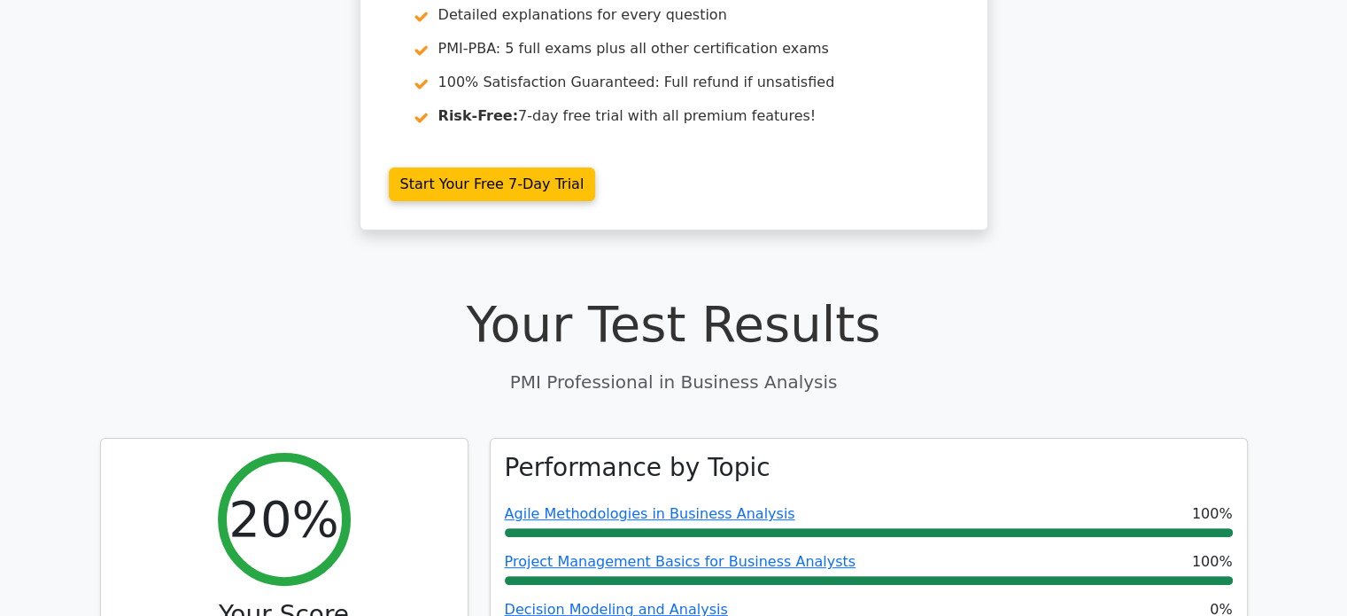
scroll to position [321, 0]
